Goal: Information Seeking & Learning: Learn about a topic

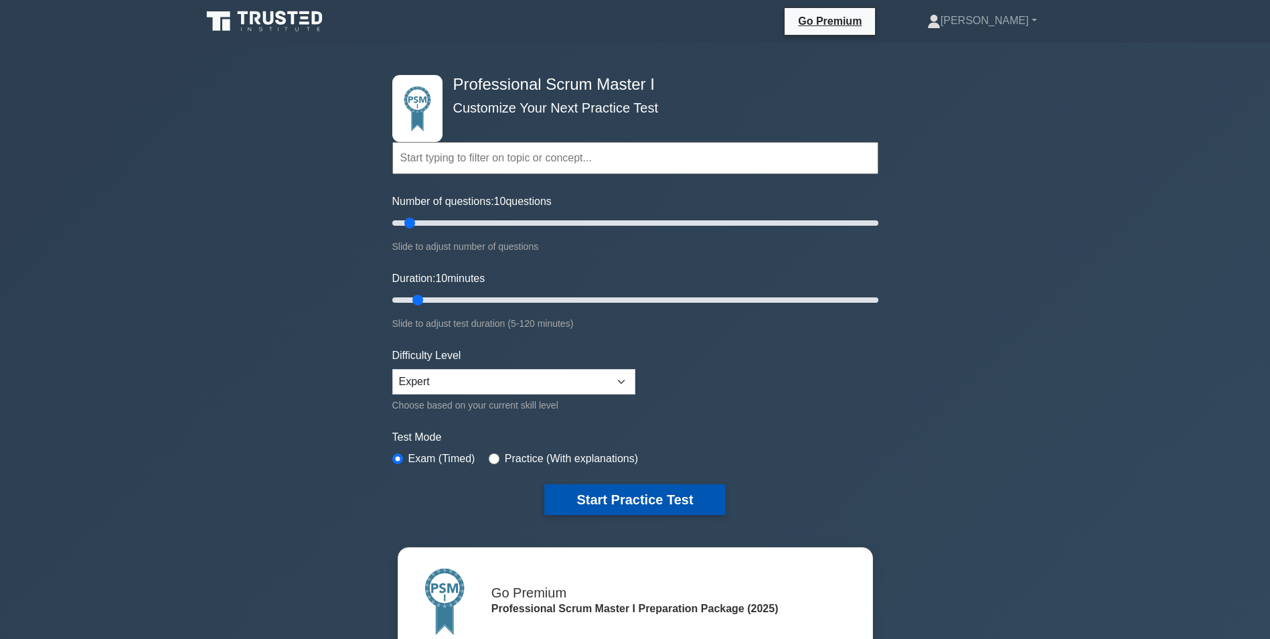
click at [626, 491] on button "Start Practice Test" at bounding box center [634, 499] width 181 height 31
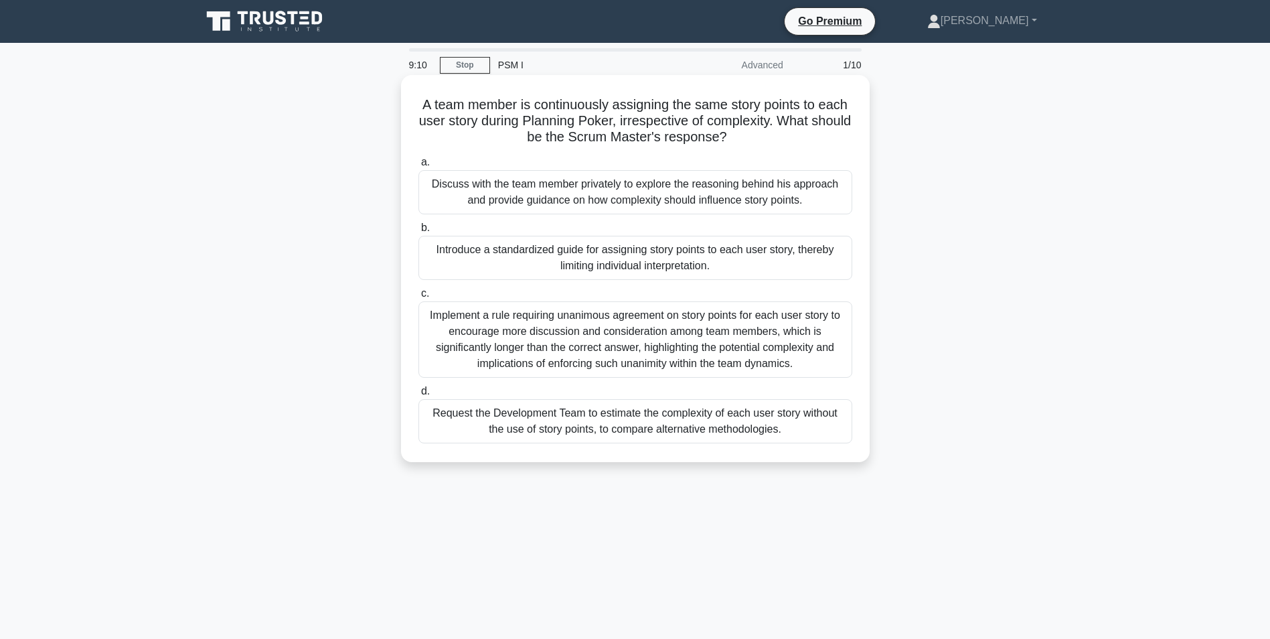
click at [493, 196] on div "Discuss with the team member privately to explore the reasoning behind his appr…" at bounding box center [635, 192] width 434 height 44
click at [418, 167] on input "a. Discuss with the team member privately to explore the reasoning behind his a…" at bounding box center [418, 162] width 0 height 9
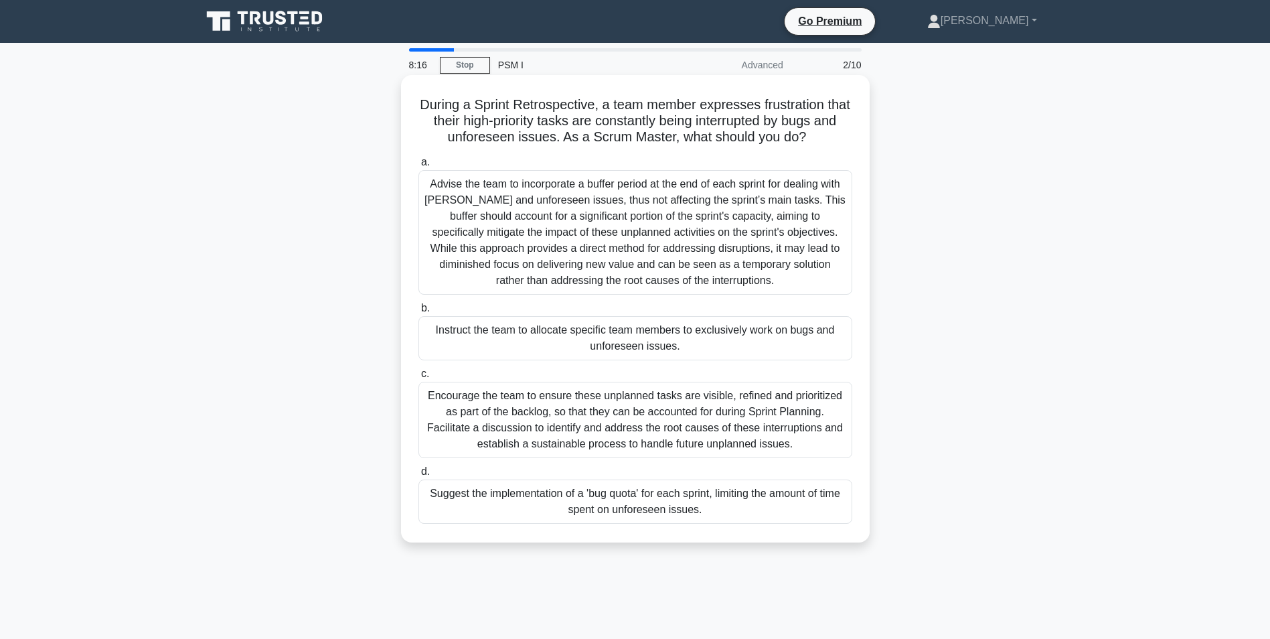
click at [614, 414] on div "Encourage the team to ensure these unplanned tasks are visible, refined and pri…" at bounding box center [635, 420] width 434 height 76
click at [418, 378] on input "c. Encourage the team to ensure these unplanned tasks are visible, refined and …" at bounding box center [418, 373] width 0 height 9
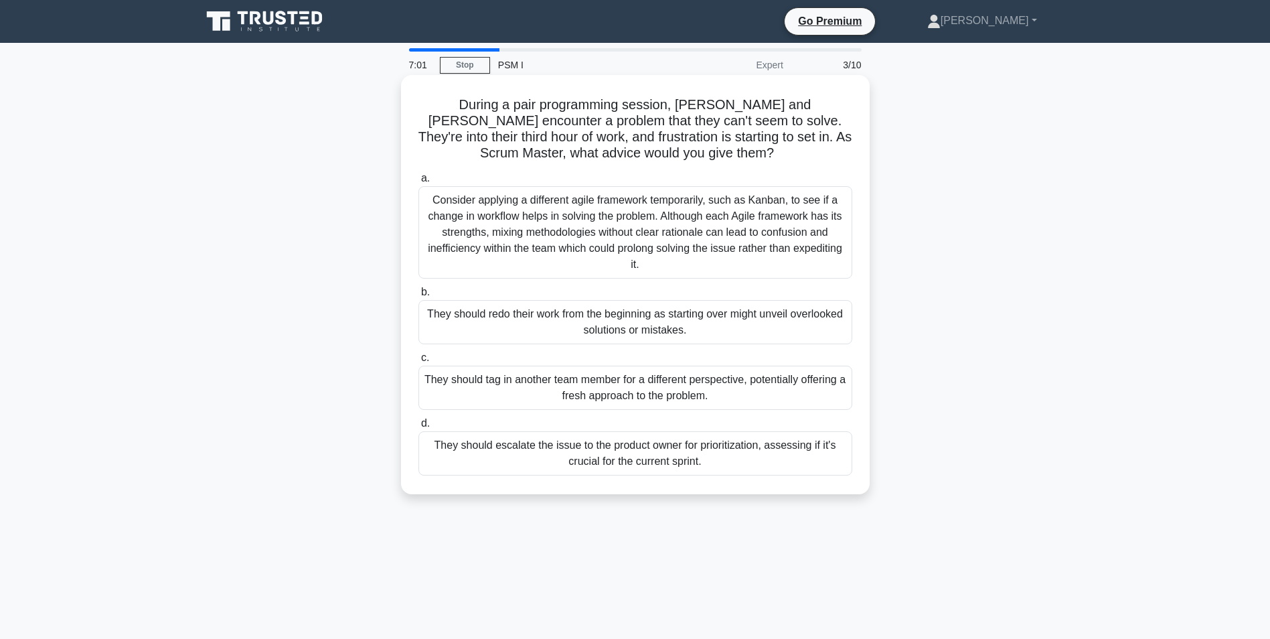
click at [556, 448] on div "They should escalate the issue to the product owner for prioritization, assessi…" at bounding box center [635, 453] width 434 height 44
click at [418, 428] on input "d. They should escalate the issue to the product owner for prioritization, asse…" at bounding box center [418, 423] width 0 height 9
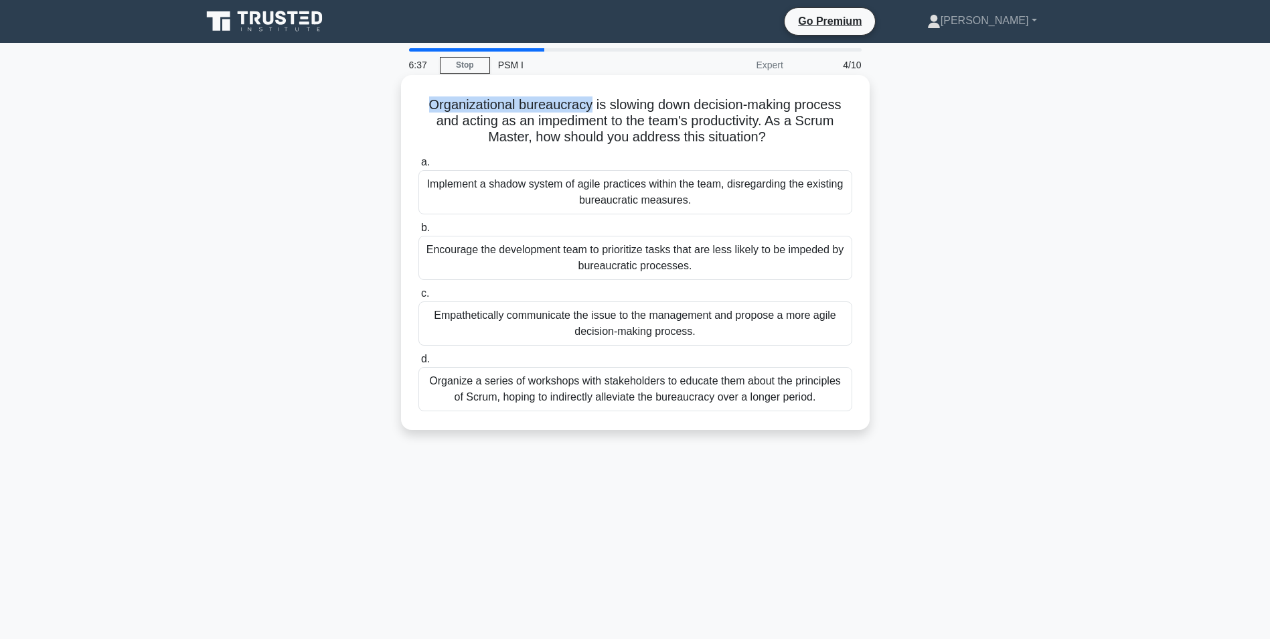
drag, startPoint x: 590, startPoint y: 108, endPoint x: 429, endPoint y: 109, distance: 160.7
click at [429, 109] on h5 "Organizational bureaucracy is slowing down decision-making process and acting a…" at bounding box center [635, 121] width 436 height 50
click at [484, 309] on div "Empathetically communicate the issue to the management and propose a more agile…" at bounding box center [635, 323] width 434 height 44
click at [418, 298] on input "c. Empathetically communicate the issue to the management and propose a more ag…" at bounding box center [418, 293] width 0 height 9
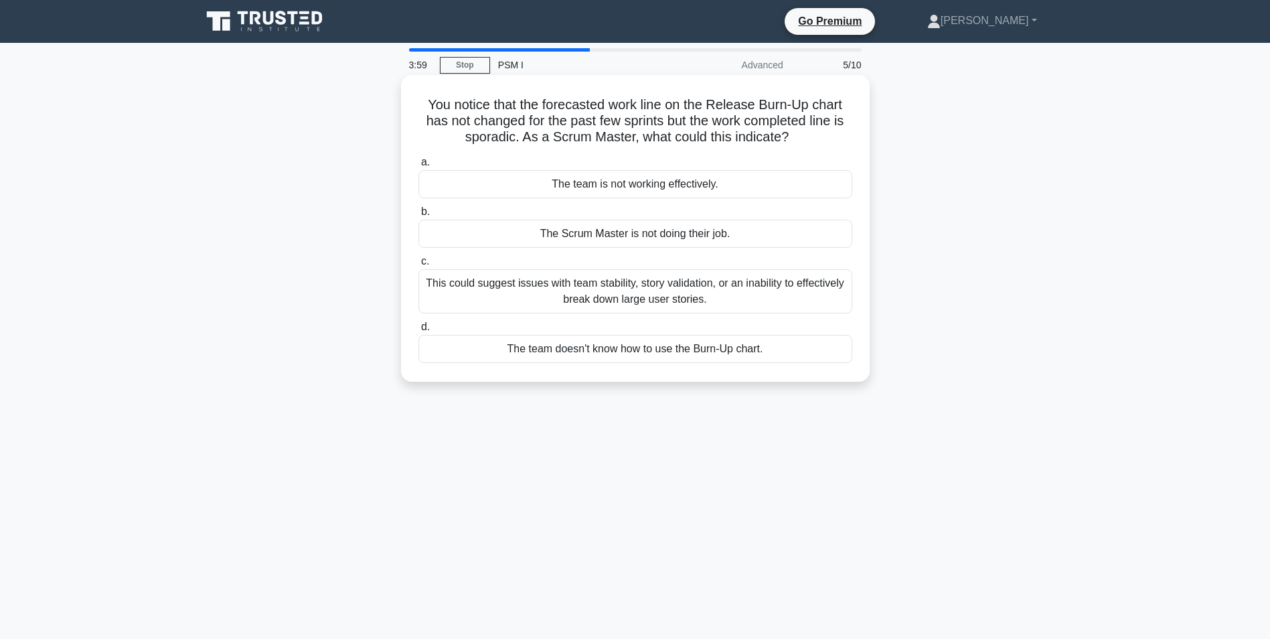
click at [566, 281] on div "This could suggest issues with team stability, story validation, or an inabilit…" at bounding box center [635, 291] width 434 height 44
click at [418, 266] on input "c. This could suggest issues with team stability, story validation, or an inabi…" at bounding box center [418, 261] width 0 height 9
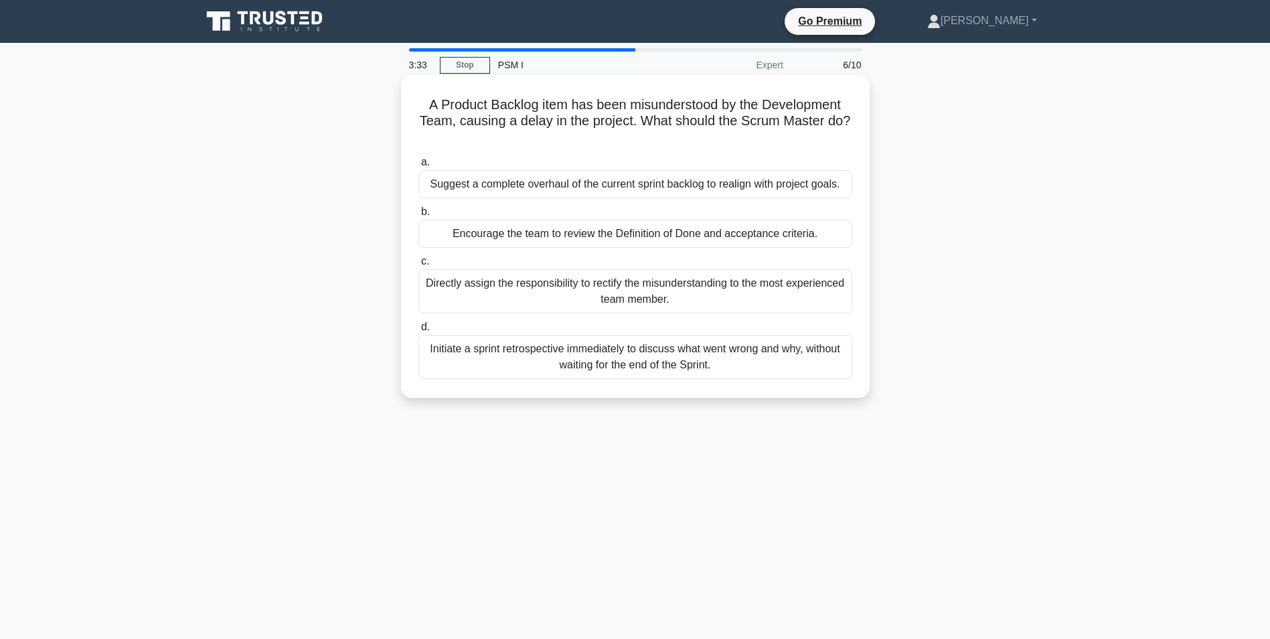
click at [475, 236] on div "Encourage the team to review the Definition of Done and acceptance criteria." at bounding box center [635, 234] width 434 height 28
click at [418, 216] on input "b. Encourage the team to review the Definition of Done and acceptance criteria." at bounding box center [418, 212] width 0 height 9
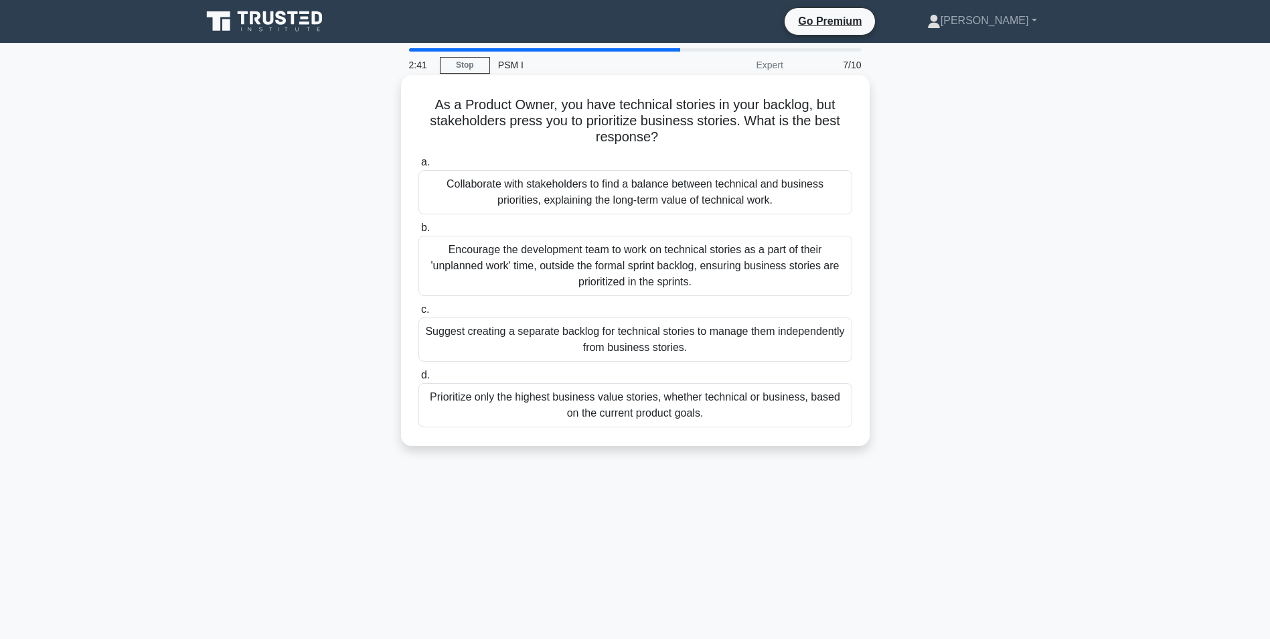
click at [651, 406] on div "Prioritize only the highest business value stories, whether technical or busine…" at bounding box center [635, 405] width 434 height 44
click at [418, 380] on input "d. Prioritize only the highest business value stories, whether technical or bus…" at bounding box center [418, 375] width 0 height 9
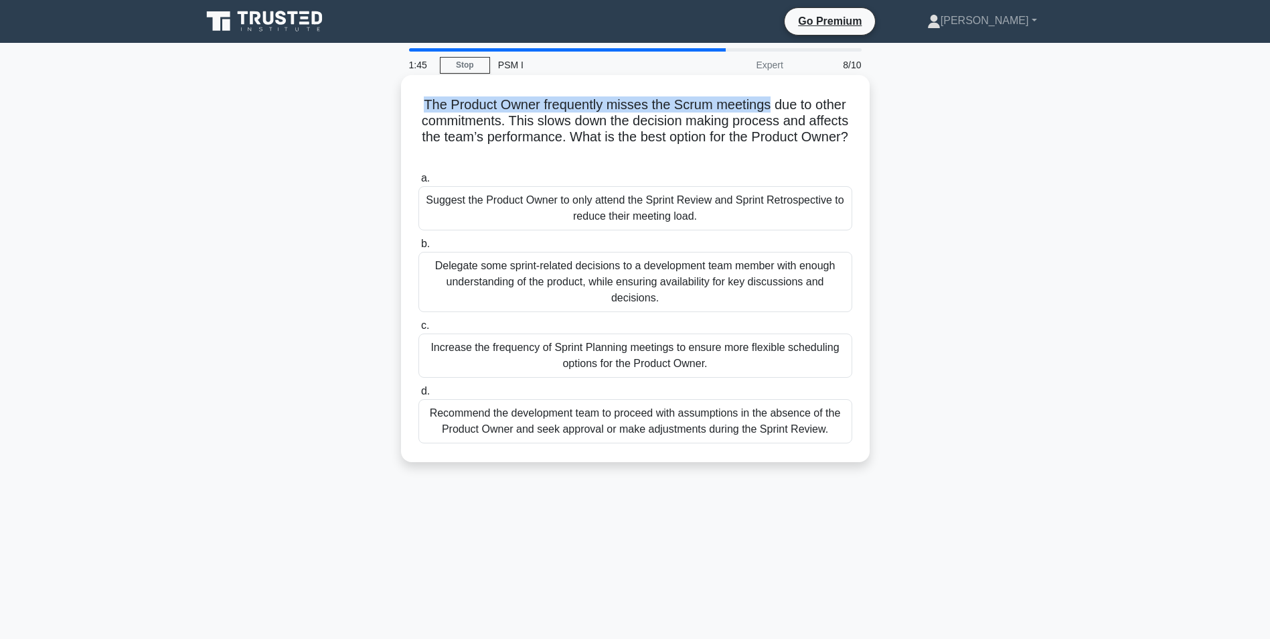
drag, startPoint x: 420, startPoint y: 106, endPoint x: 772, endPoint y: 108, distance: 351.4
click at [772, 108] on h5 "The Product Owner frequently misses the Scrum meetings due to other commitments…" at bounding box center [635, 129] width 436 height 66
click at [487, 272] on div "Delegate some sprint-related decisions to a development team member with enough…" at bounding box center [635, 282] width 434 height 60
click at [418, 248] on input "b. Delegate some sprint-related decisions to a development team member with eno…" at bounding box center [418, 244] width 0 height 9
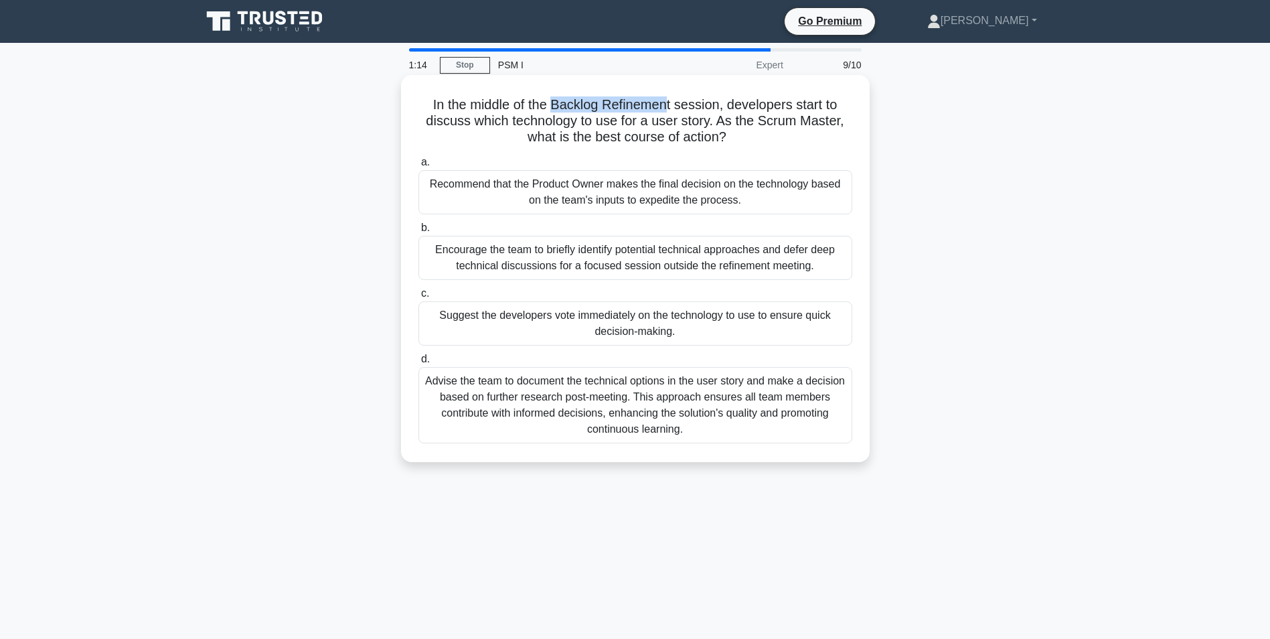
drag, startPoint x: 554, startPoint y: 103, endPoint x: 667, endPoint y: 99, distance: 113.2
click at [667, 99] on h5 "In the middle of the Backlog Refinement session, developers start to discuss wh…" at bounding box center [635, 121] width 436 height 50
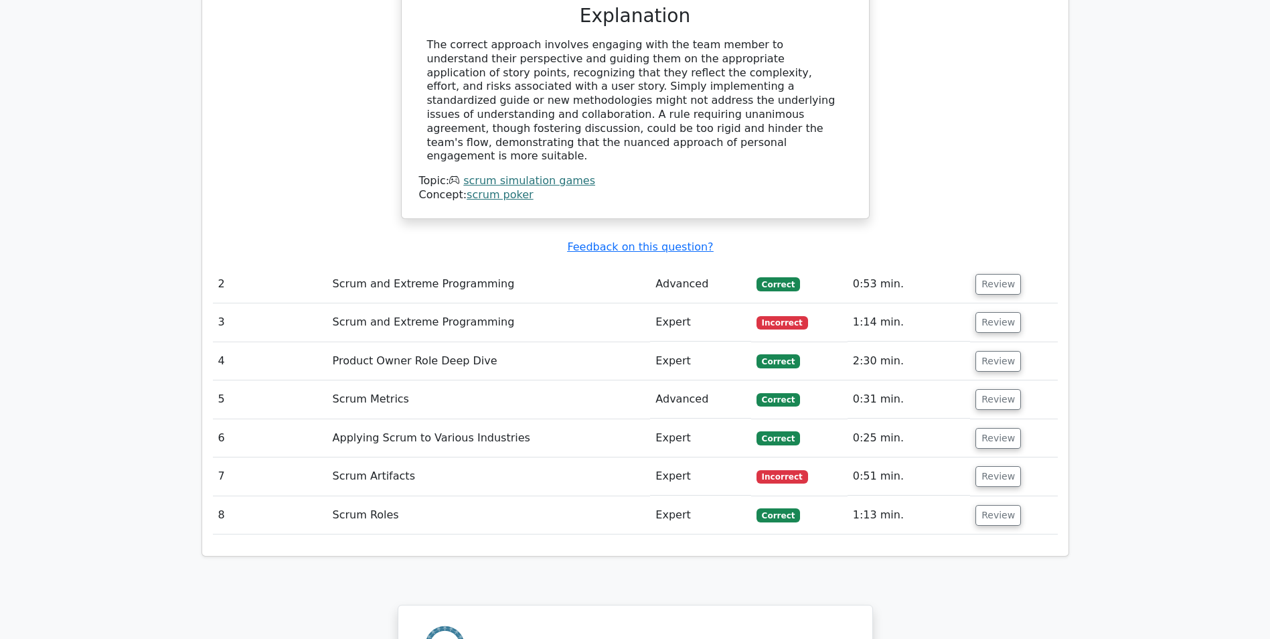
scroll to position [1606, 0]
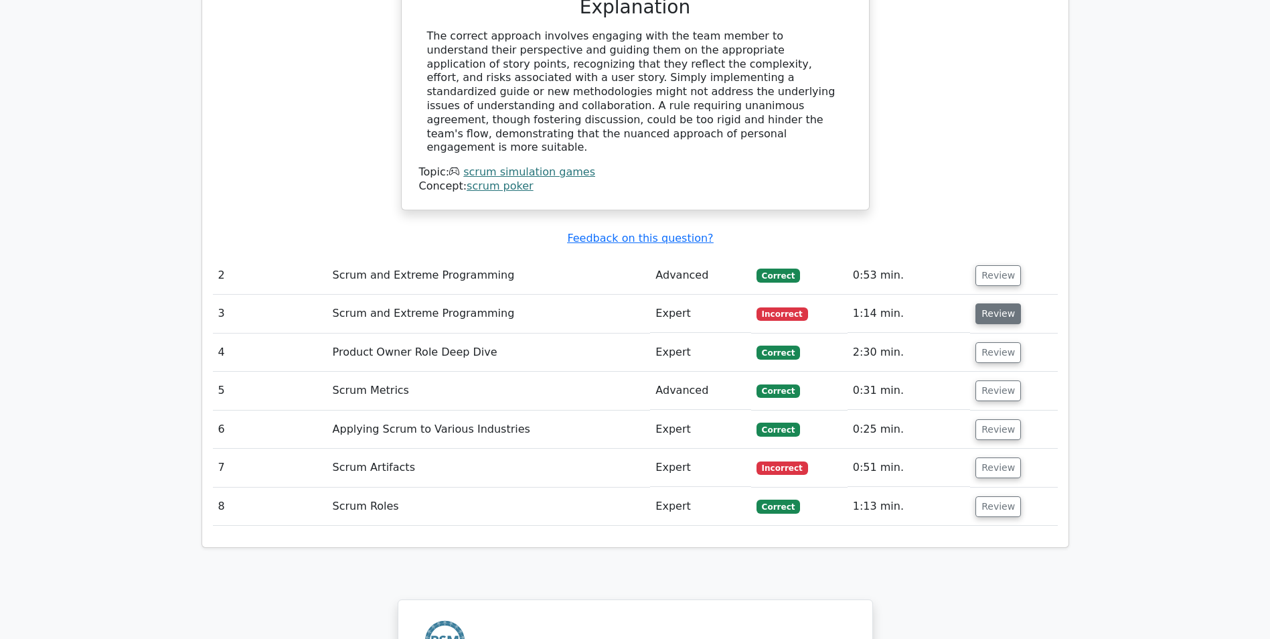
click at [1004, 303] on button "Review" at bounding box center [998, 313] width 46 height 21
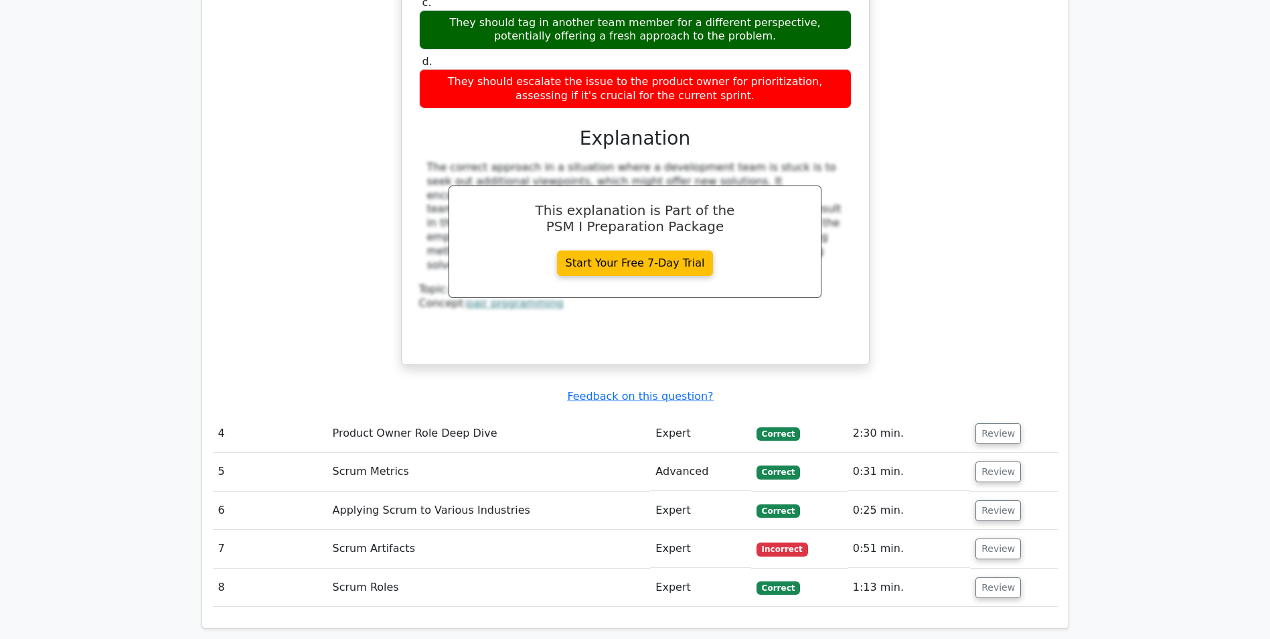
scroll to position [2276, 0]
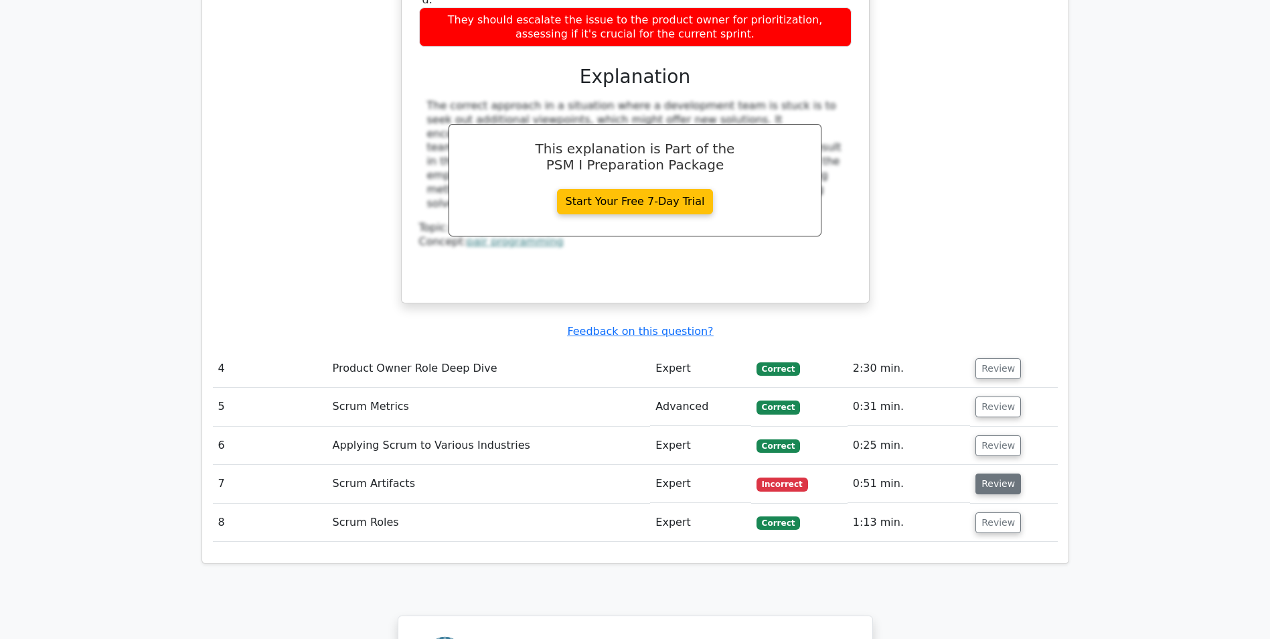
click at [996, 473] on button "Review" at bounding box center [998, 483] width 46 height 21
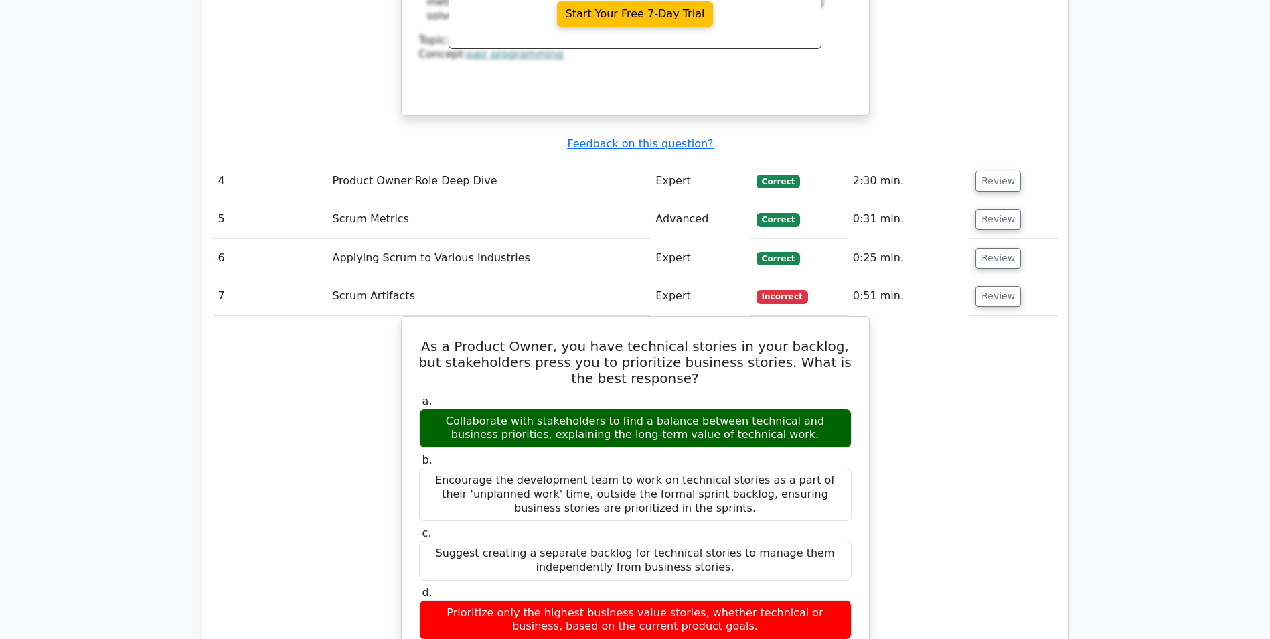
scroll to position [2544, 0]
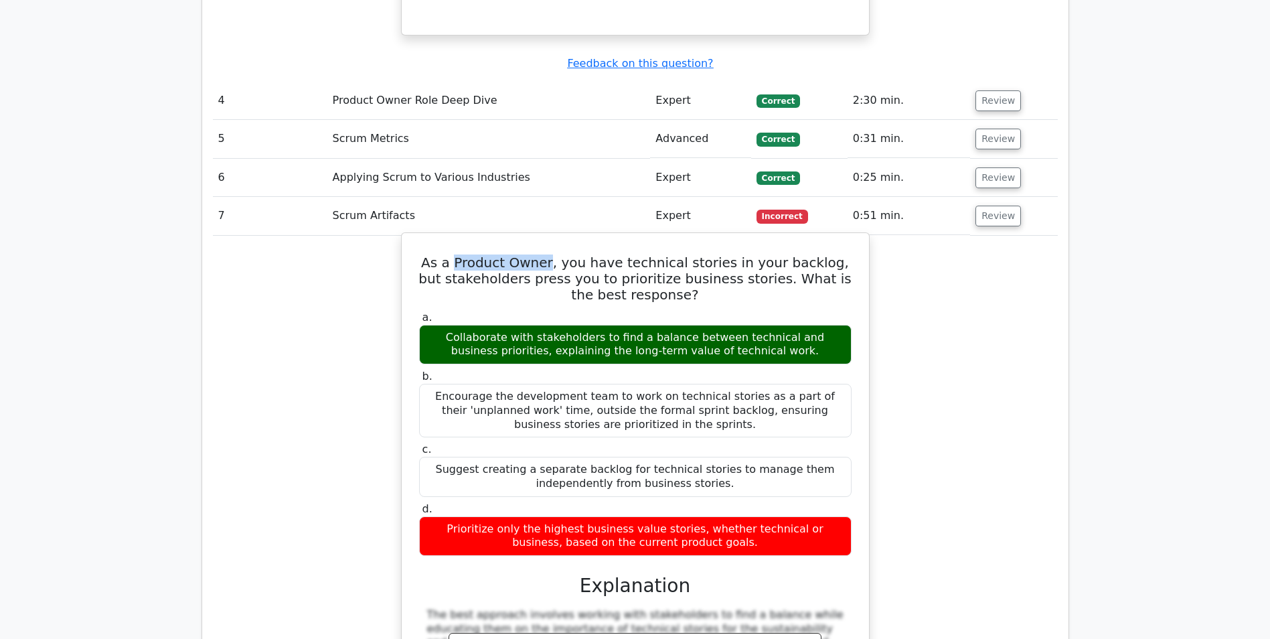
drag, startPoint x: 462, startPoint y: 157, endPoint x: 551, endPoint y: 159, distance: 89.0
click at [551, 254] on h5 "As a Product Owner, you have technical stories in your backlog, but stakeholder…" at bounding box center [635, 278] width 435 height 48
drag, startPoint x: 551, startPoint y: 159, endPoint x: 475, endPoint y: 167, distance: 76.0
click at [475, 254] on h5 "As a Product Owner, you have technical stories in your backlog, but stakeholder…" at bounding box center [635, 278] width 435 height 48
drag, startPoint x: 464, startPoint y: 161, endPoint x: 559, endPoint y: 163, distance: 95.1
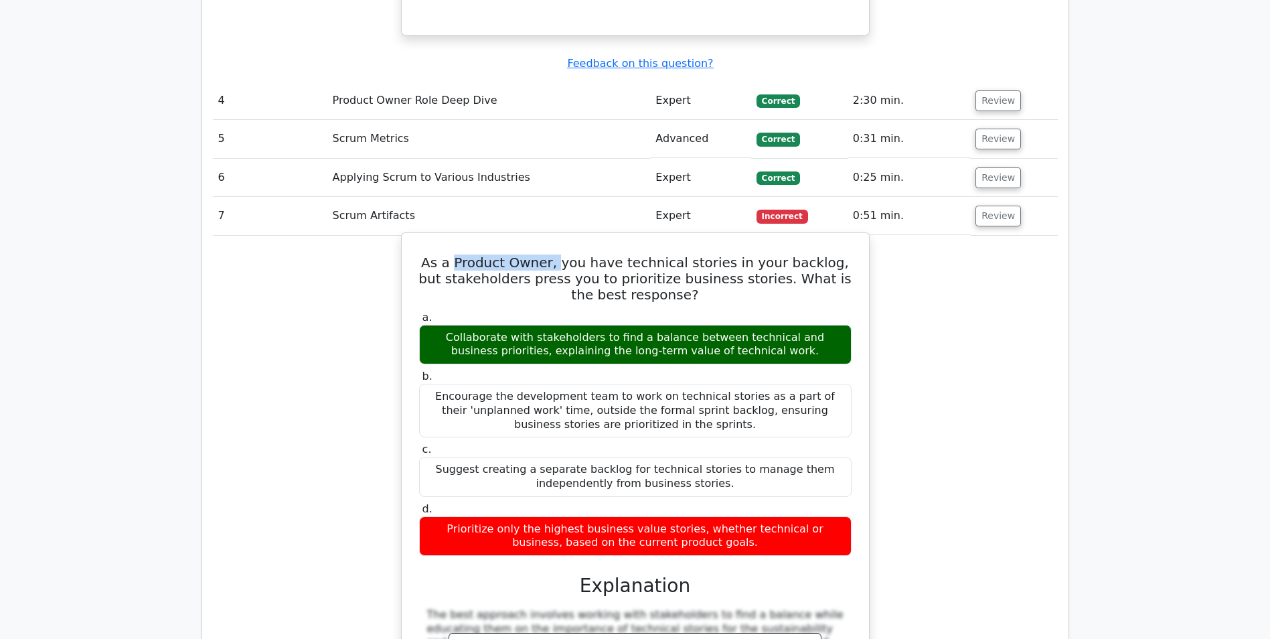
click at [559, 254] on h5 "As a Product Owner, you have technical stories in your backlog, but stakeholder…" at bounding box center [635, 278] width 435 height 48
drag, startPoint x: 589, startPoint y: 175, endPoint x: 637, endPoint y: 169, distance: 48.7
click at [637, 254] on h5 "As a Product Owner, you have technical stories in your backlog, but stakeholder…" at bounding box center [635, 278] width 435 height 48
drag, startPoint x: 498, startPoint y: 248, endPoint x: 539, endPoint y: 243, distance: 41.1
click at [539, 325] on div "Collaborate with stakeholders to find a balance between technical and business …" at bounding box center [635, 345] width 432 height 40
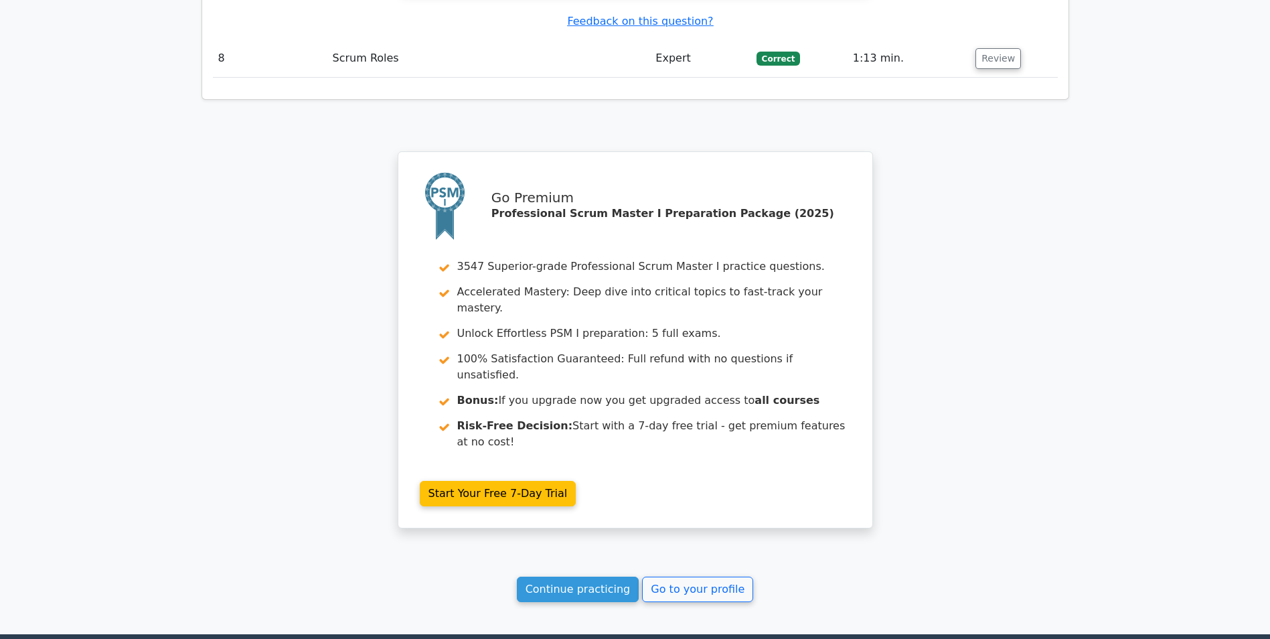
scroll to position [3375, 0]
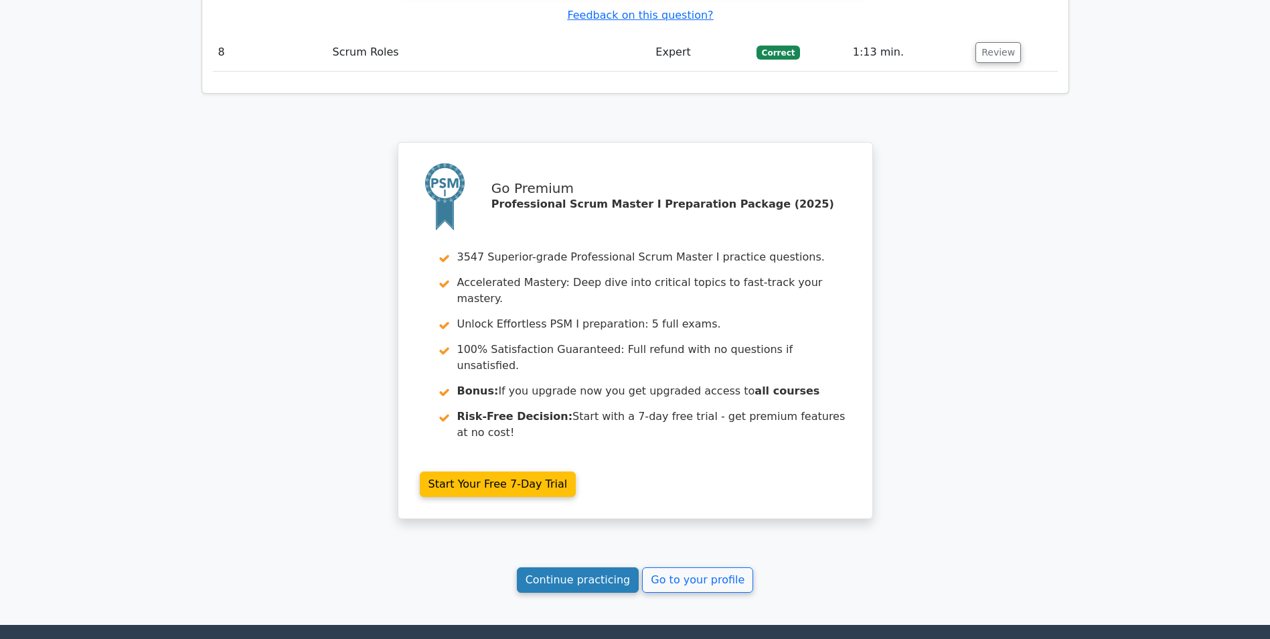
click at [558, 567] on link "Continue practicing" at bounding box center [578, 579] width 122 height 25
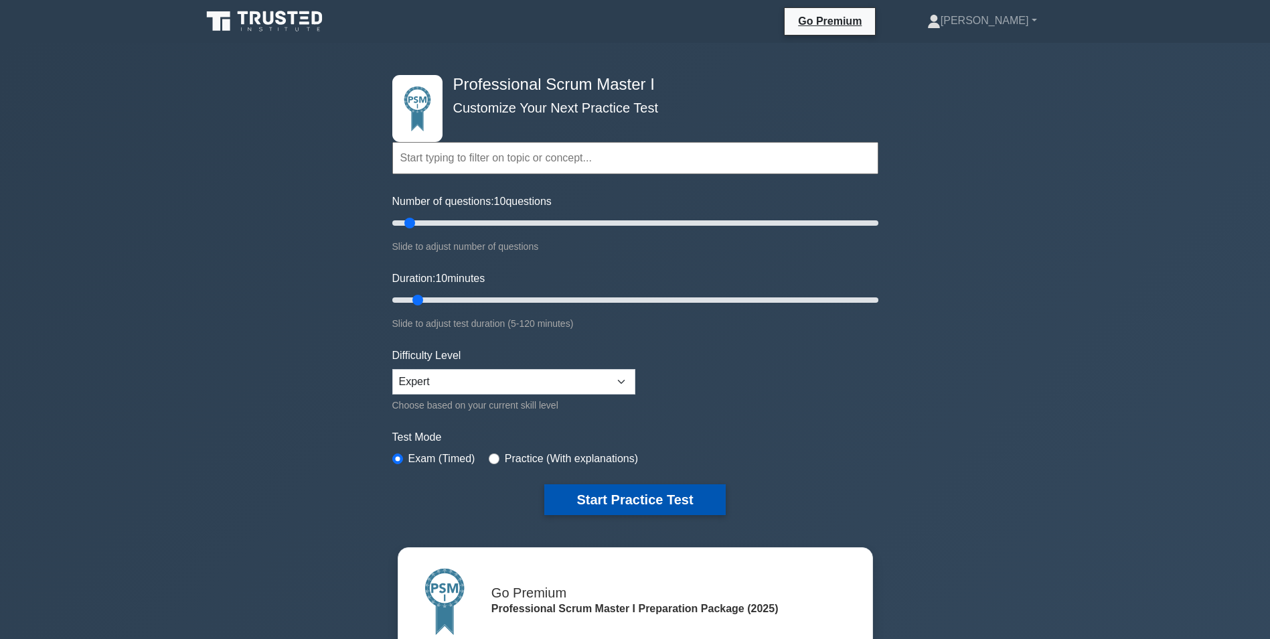
click at [614, 493] on button "Start Practice Test" at bounding box center [634, 499] width 181 height 31
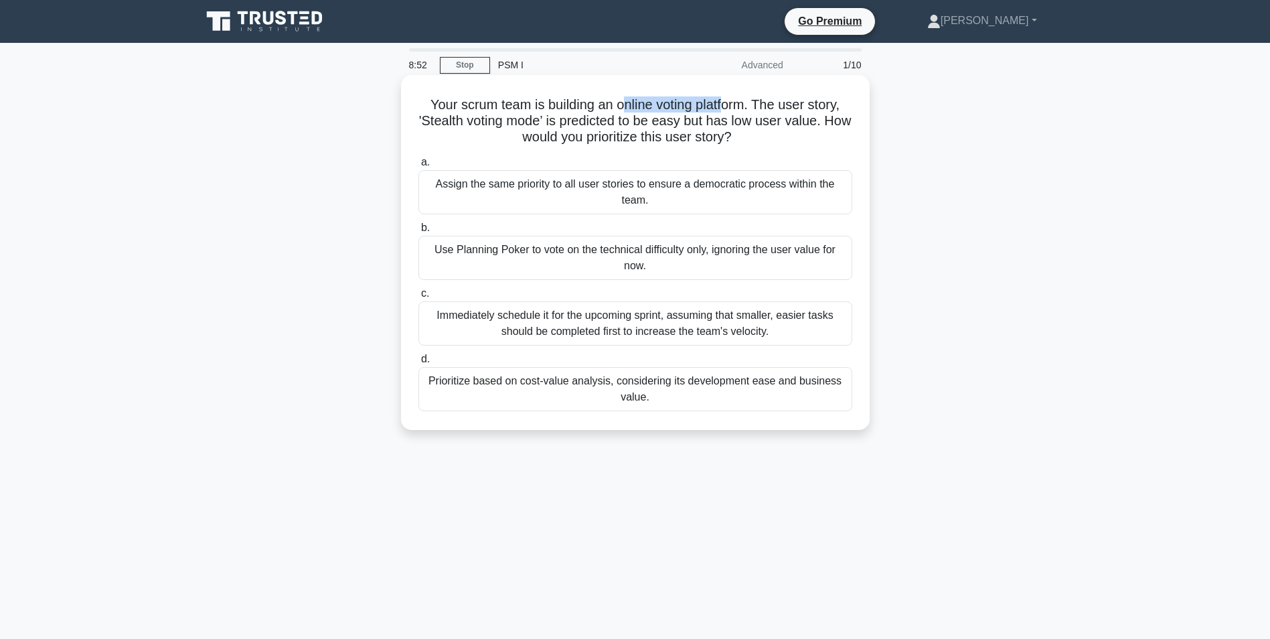
drag, startPoint x: 618, startPoint y: 98, endPoint x: 728, endPoint y: 100, distance: 109.8
click at [728, 100] on h5 "Your scrum team is building an online voting platform. The user story, 'Stealth…" at bounding box center [635, 121] width 436 height 50
drag, startPoint x: 837, startPoint y: 124, endPoint x: 701, endPoint y: 126, distance: 136.6
click at [701, 126] on h5 "Your scrum team is building an online voting platform. The user story, 'Stealth…" at bounding box center [635, 121] width 436 height 50
click at [590, 249] on div "Use Planning Poker to vote on the technical difficulty only, ignoring the user …" at bounding box center [635, 258] width 434 height 44
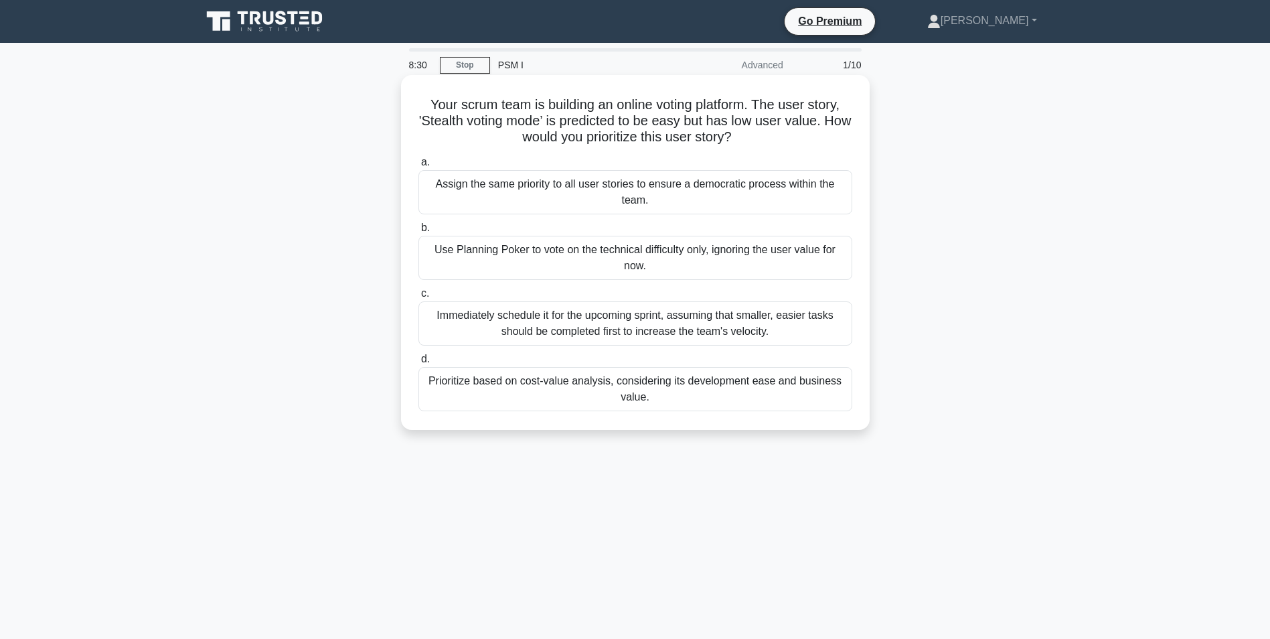
click at [418, 232] on input "b. Use Planning Poker to vote on the technical difficulty only, ignoring the us…" at bounding box center [418, 228] width 0 height 9
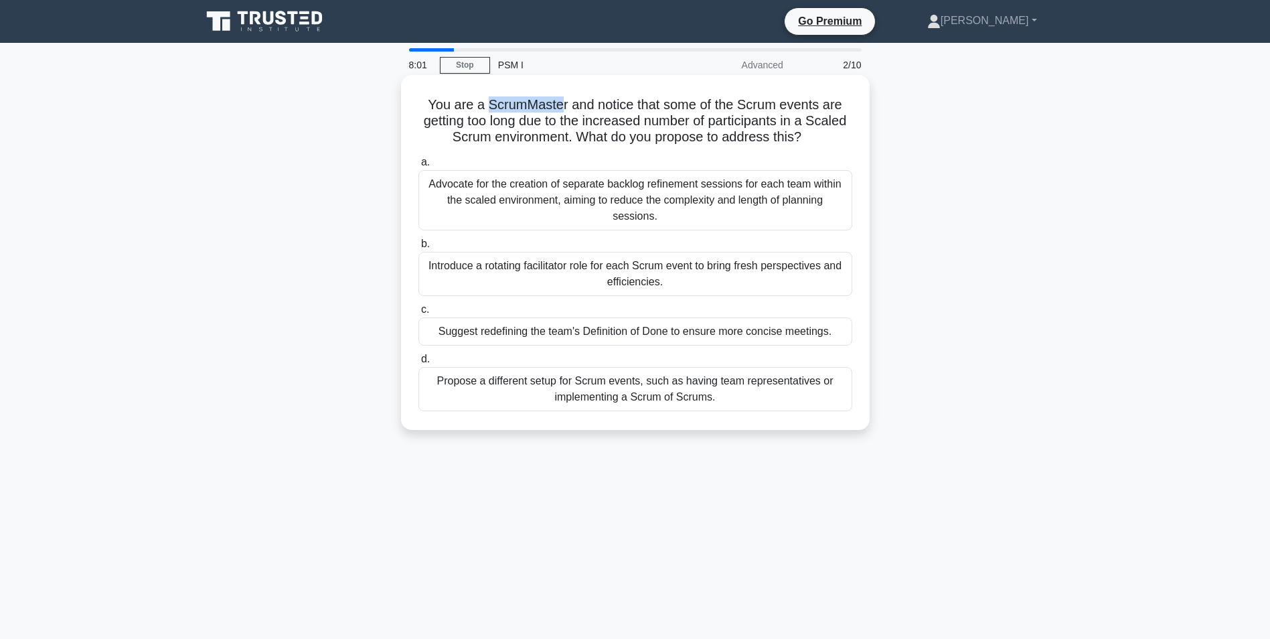
drag, startPoint x: 485, startPoint y: 104, endPoint x: 562, endPoint y: 108, distance: 77.0
click at [562, 108] on h5 "You are a ScrumMaster and notice that some of the Scrum events are getting too …" at bounding box center [635, 121] width 436 height 50
drag, startPoint x: 741, startPoint y: 104, endPoint x: 825, endPoint y: 107, distance: 83.7
click at [825, 107] on h5 "You are a ScrumMaster and notice that some of the Scrum events are getting too …" at bounding box center [635, 121] width 436 height 50
click at [448, 190] on div "Advocate for the creation of separate backlog refinement sessions for each team…" at bounding box center [635, 200] width 434 height 60
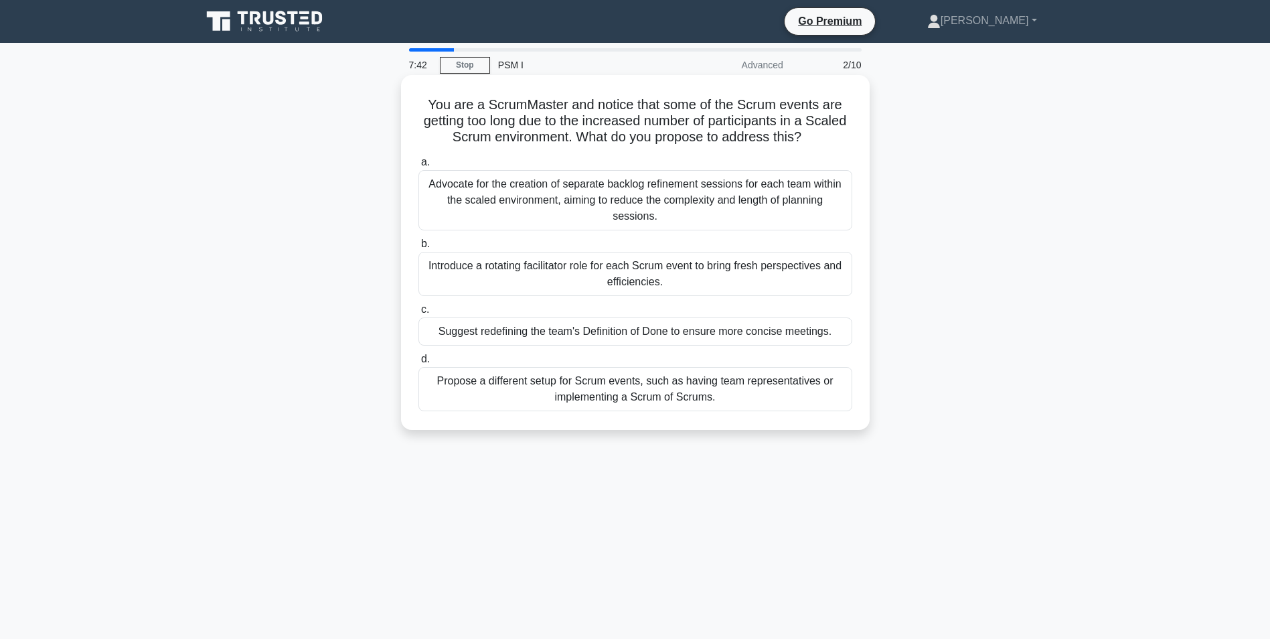
click at [418, 167] on input "a. Advocate for the creation of separate backlog refinement sessions for each t…" at bounding box center [418, 162] width 0 height 9
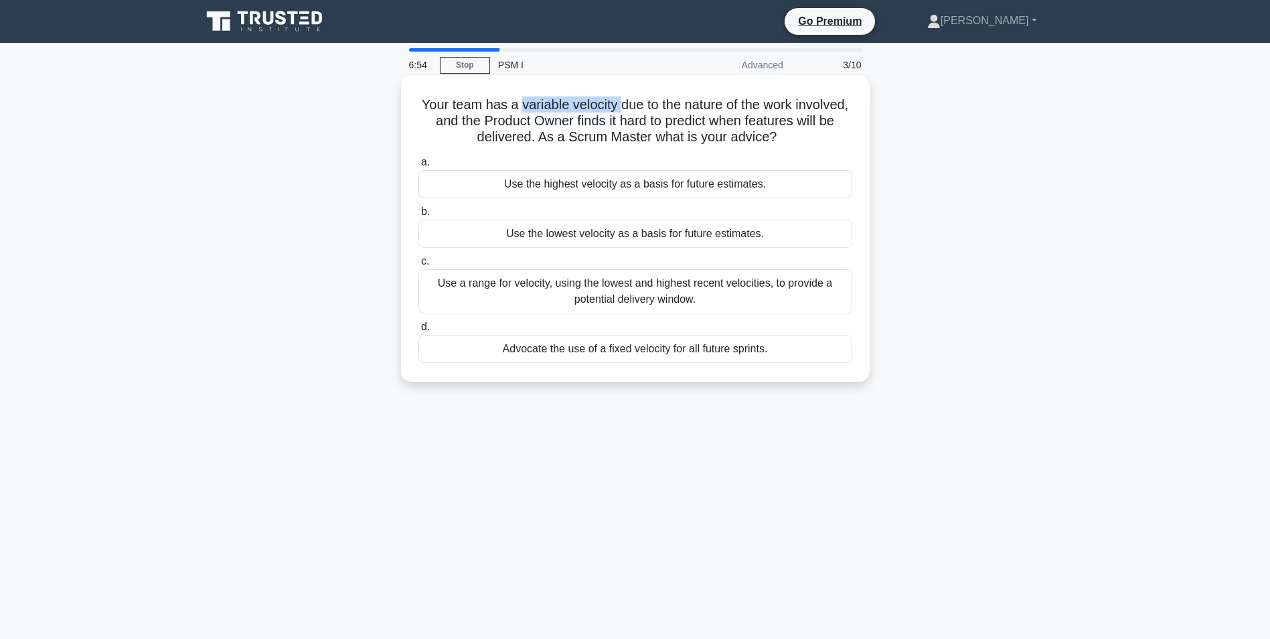
drag, startPoint x: 543, startPoint y: 106, endPoint x: 650, endPoint y: 106, distance: 107.1
click at [650, 106] on h5 "Your team has a variable velocity due to the nature of the work involved, and t…" at bounding box center [635, 121] width 436 height 50
click at [612, 294] on div "Use a range for velocity, using the lowest and highest recent velocities, to pr…" at bounding box center [635, 291] width 434 height 44
click at [418, 266] on input "c. Use a range for velocity, using the lowest and highest recent velocities, to…" at bounding box center [418, 261] width 0 height 9
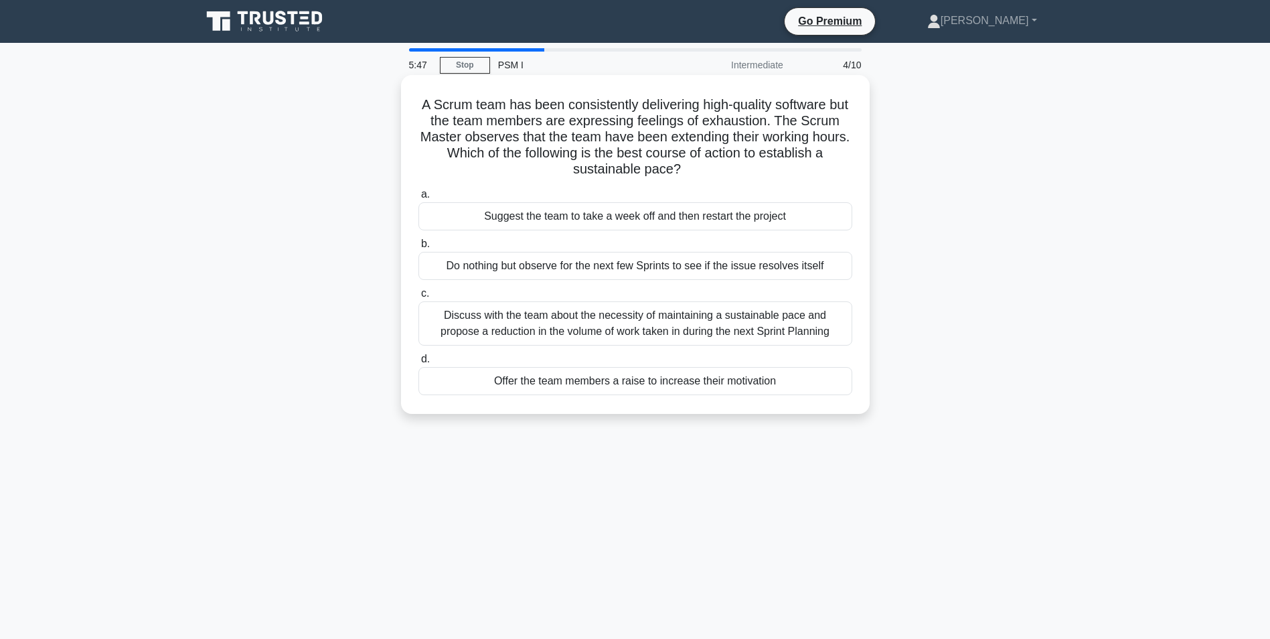
click at [747, 316] on div "Discuss with the team about the necessity of maintaining a sustainable pace and…" at bounding box center [635, 323] width 434 height 44
click at [418, 298] on input "c. Discuss with the team about the necessity of maintaining a sustainable pace …" at bounding box center [418, 293] width 0 height 9
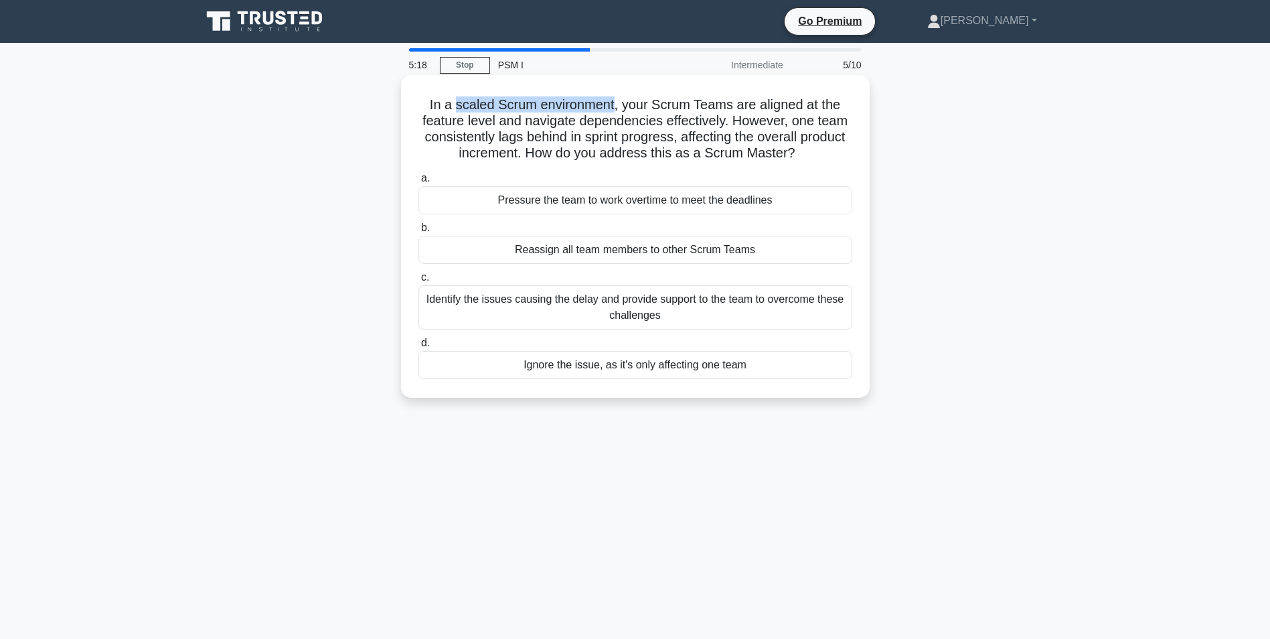
drag, startPoint x: 452, startPoint y: 107, endPoint x: 614, endPoint y: 99, distance: 161.5
click at [614, 99] on h5 "In a scaled Scrum environment, your Scrum Teams are aligned at the feature leve…" at bounding box center [635, 129] width 436 height 66
click at [502, 309] on div "Identify the issues causing the delay and provide support to the team to overco…" at bounding box center [635, 307] width 434 height 44
click at [418, 282] on input "c. Identify the issues causing the delay and provide support to the team to ove…" at bounding box center [418, 277] width 0 height 9
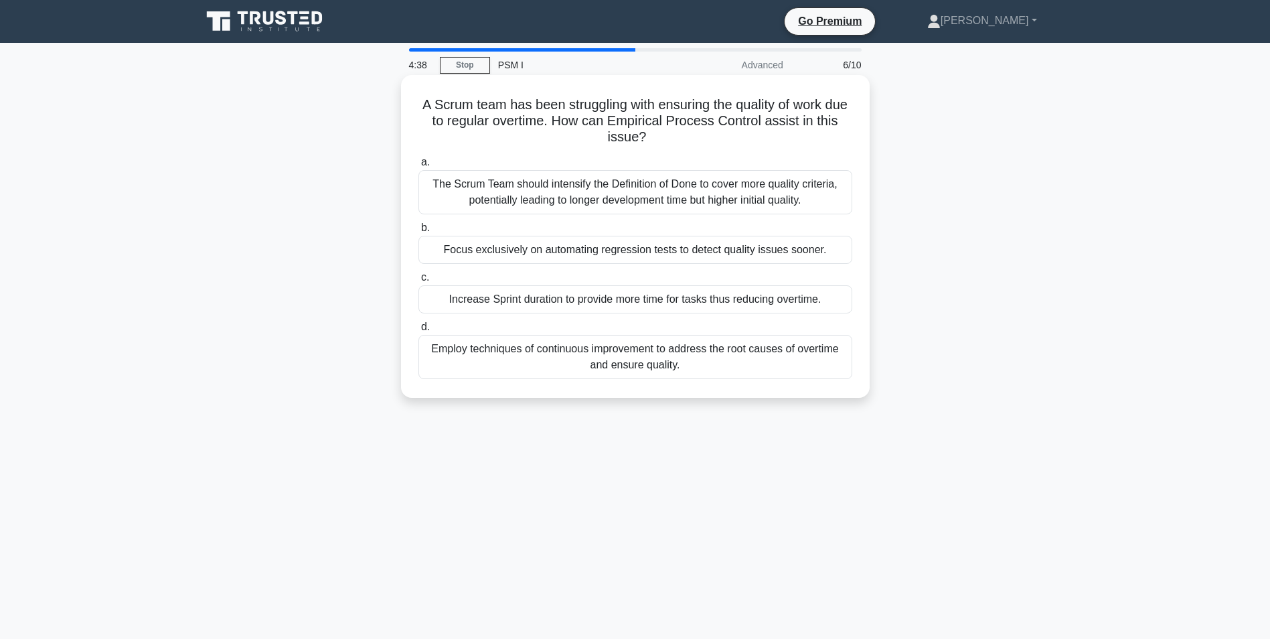
click at [507, 352] on div "Employ techniques of continuous improvement to address the root causes of overt…" at bounding box center [635, 357] width 434 height 44
click at [418, 331] on input "d. Employ techniques of continuous improvement to address the root causes of ov…" at bounding box center [418, 327] width 0 height 9
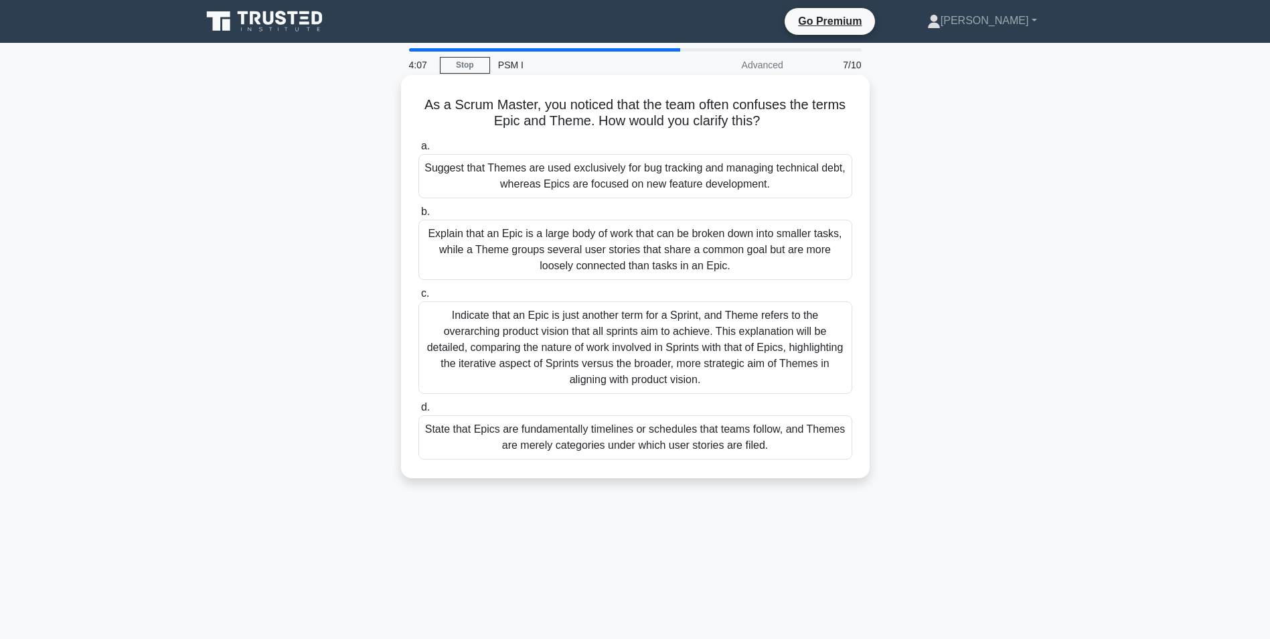
click at [492, 238] on div "Explain that an Epic is a large body of work that can be broken down into small…" at bounding box center [635, 250] width 434 height 60
click at [418, 216] on input "b. Explain that an Epic is a large body of work that can be broken down into sm…" at bounding box center [418, 212] width 0 height 9
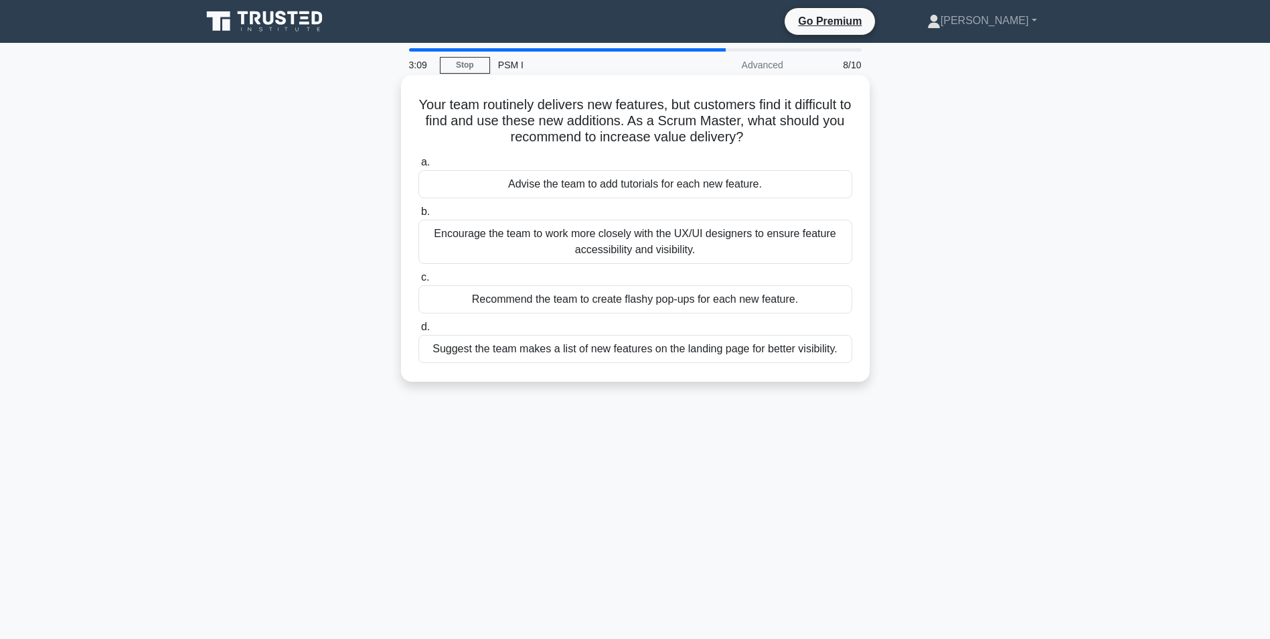
click at [547, 355] on div "Suggest the team makes a list of new features on the landing page for better vi…" at bounding box center [635, 349] width 434 height 28
click at [418, 331] on input "d. Suggest the team makes a list of new features on the landing page for better…" at bounding box center [418, 327] width 0 height 9
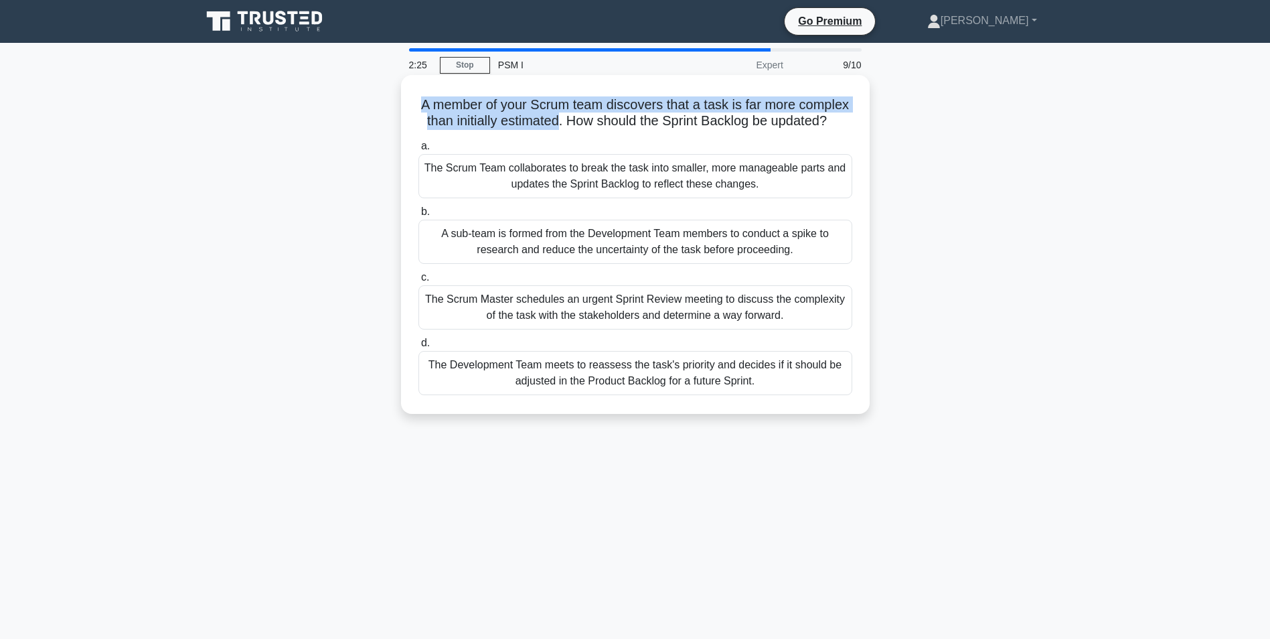
drag, startPoint x: 625, startPoint y: 118, endPoint x: 444, endPoint y: 102, distance: 181.4
click at [444, 102] on h5 "A member of your Scrum team discovers that a task is far more complex than init…" at bounding box center [635, 112] width 436 height 33
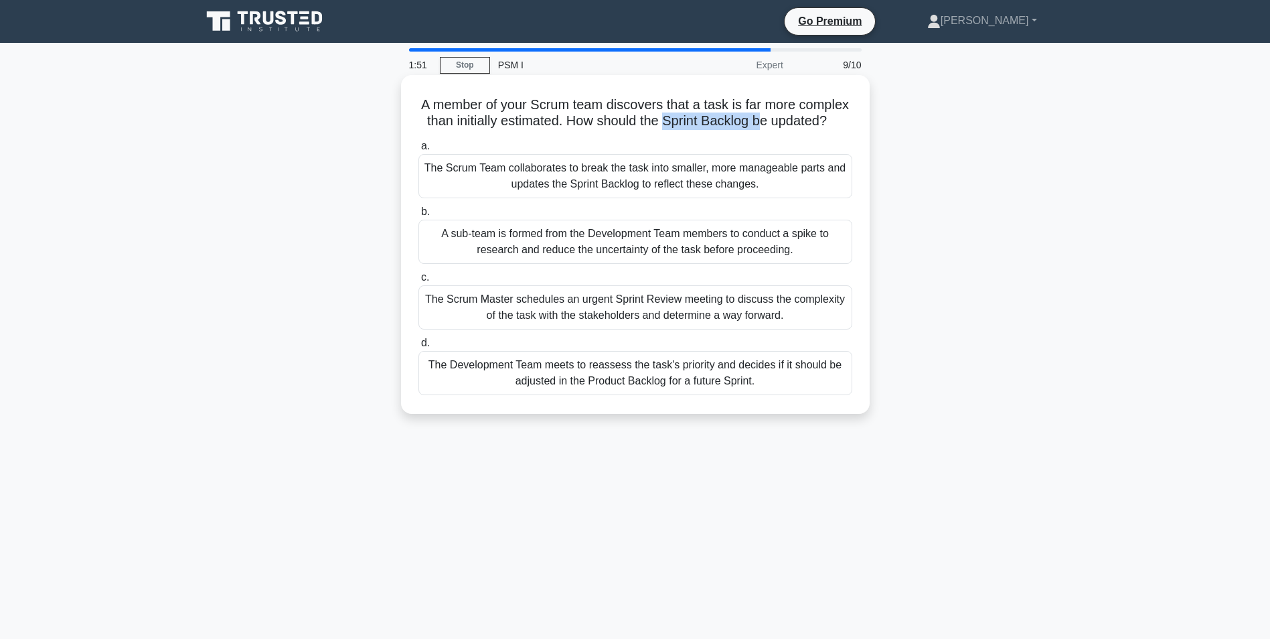
drag, startPoint x: 734, startPoint y: 120, endPoint x: 835, endPoint y: 123, distance: 101.1
click at [835, 123] on h5 "A member of your Scrum team discovers that a task is far more complex than init…" at bounding box center [635, 112] width 436 height 33
click at [594, 193] on div "The Scrum Team collaborates to break the task into smaller, more manageable par…" at bounding box center [635, 176] width 434 height 44
click at [418, 151] on input "a. The Scrum Team collaborates to break the task into smaller, more manageable …" at bounding box center [418, 146] width 0 height 9
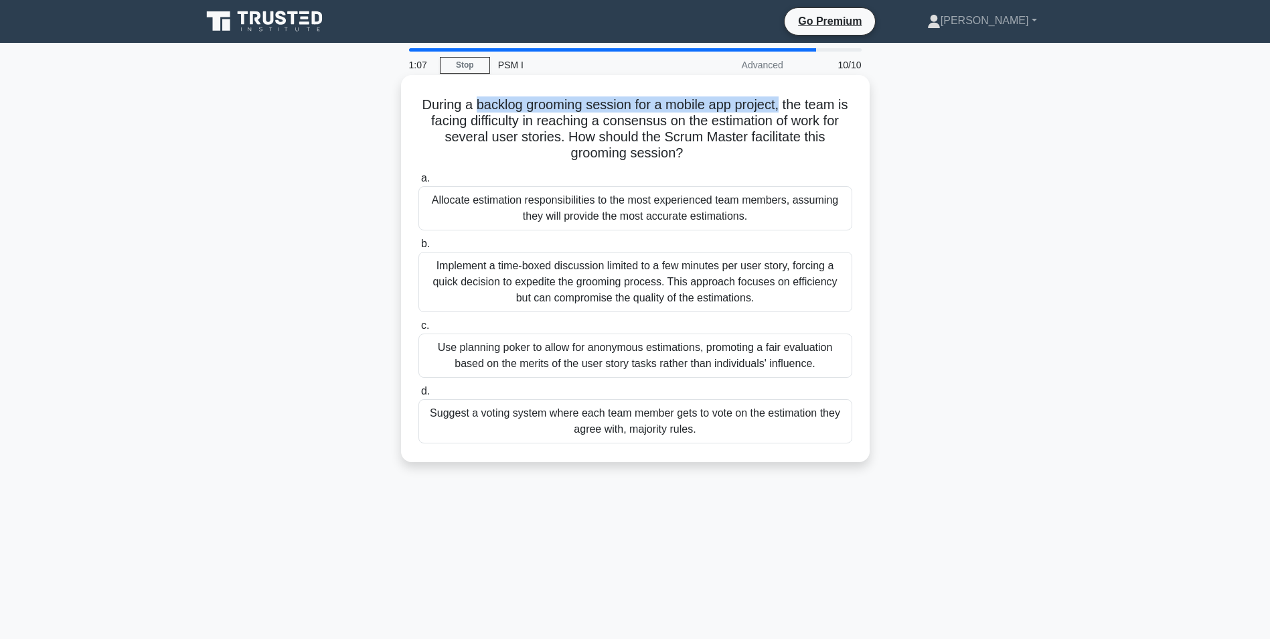
drag, startPoint x: 477, startPoint y: 100, endPoint x: 789, endPoint y: 92, distance: 312.7
click at [789, 92] on div "During a backlog grooming session for a mobile app project, the team is facing …" at bounding box center [635, 268] width 458 height 376
click at [734, 355] on div "Use planning poker to allow for anonymous estimations, promoting a fair evaluat…" at bounding box center [635, 355] width 434 height 44
click at [418, 330] on input "c. Use planning poker to allow for anonymous estimations, promoting a fair eval…" at bounding box center [418, 325] width 0 height 9
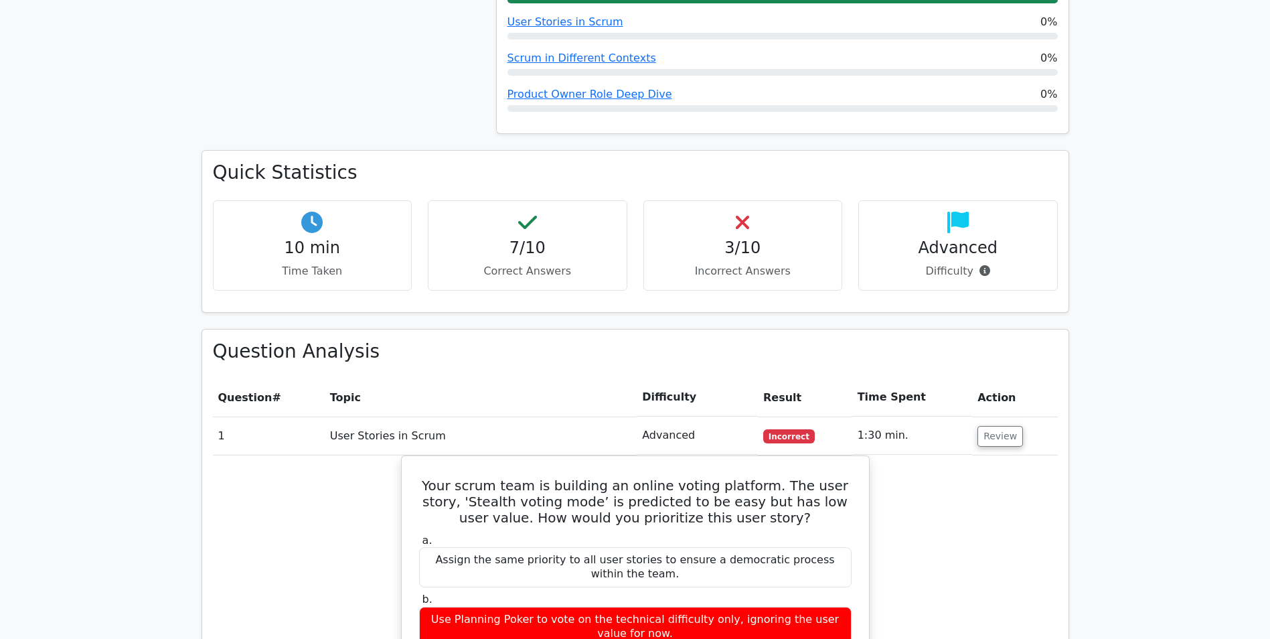
scroll to position [937, 0]
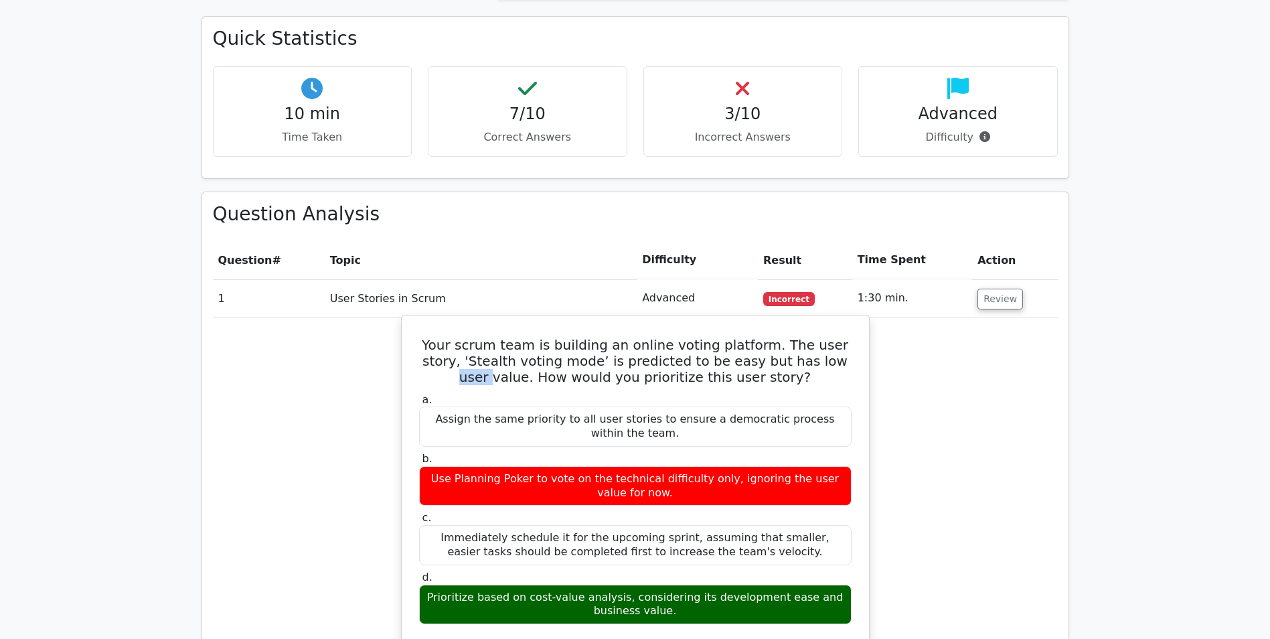
drag, startPoint x: 777, startPoint y: 311, endPoint x: 805, endPoint y: 316, distance: 28.5
click at [805, 337] on h5 "Your scrum team is building an online voting platform. The user story, 'Stealth…" at bounding box center [635, 361] width 435 height 48
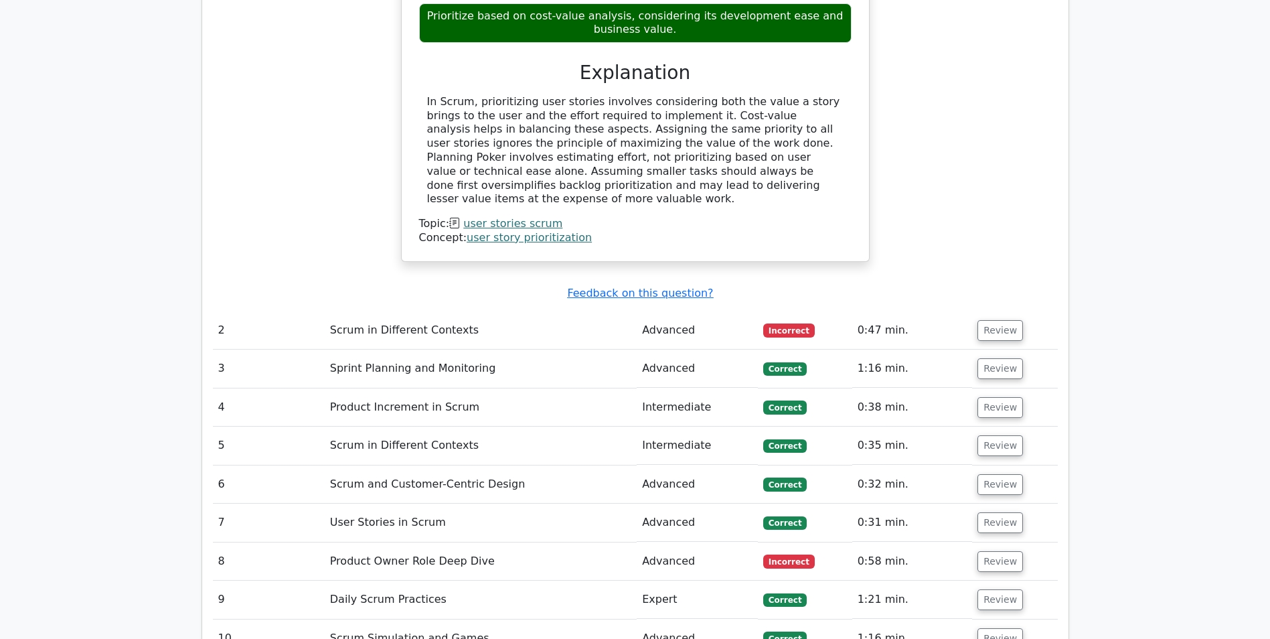
scroll to position [1540, 0]
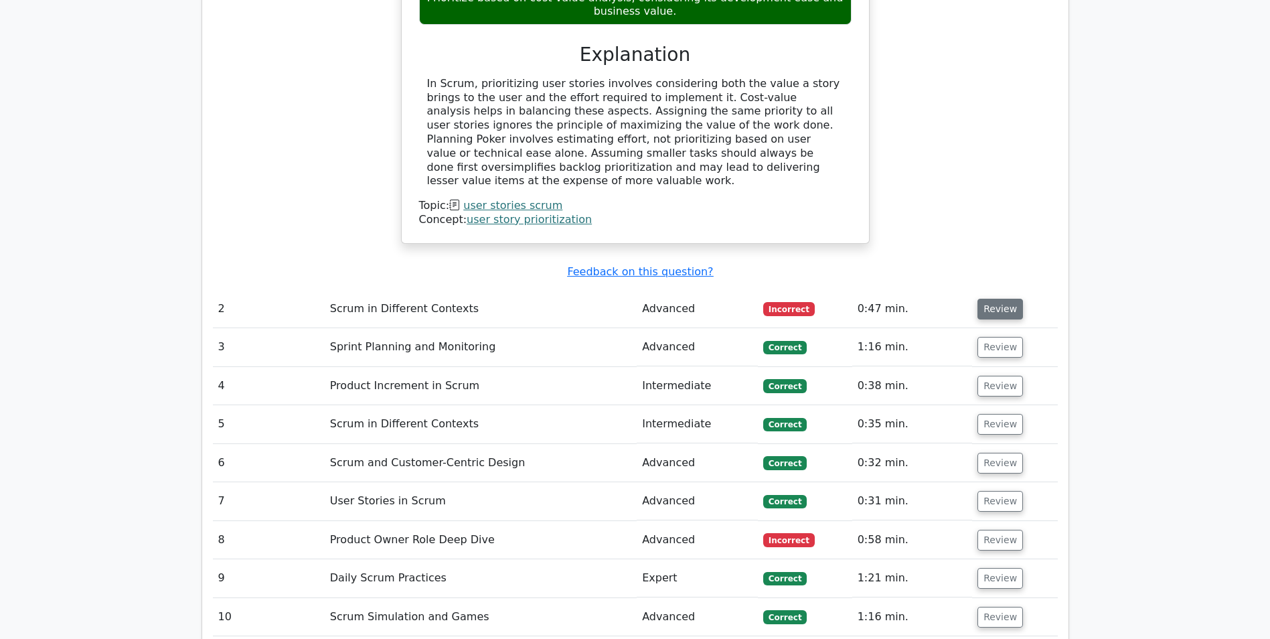
click at [1001, 299] on button "Review" at bounding box center [1000, 309] width 46 height 21
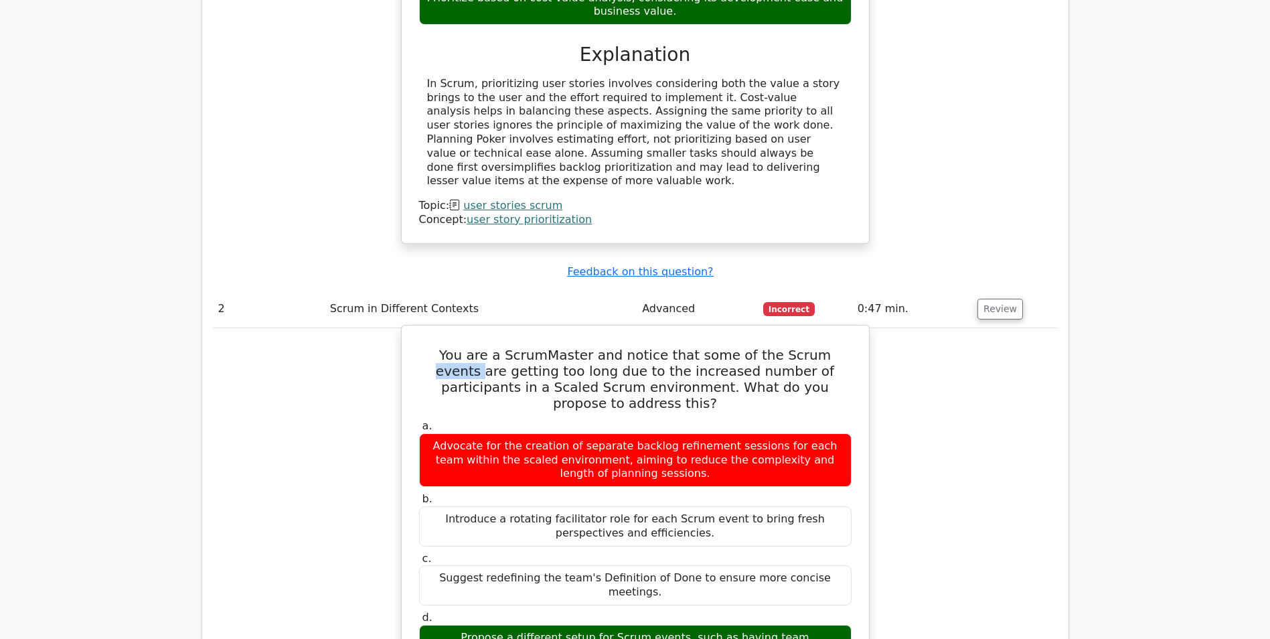
drag, startPoint x: 783, startPoint y: 295, endPoint x: 824, endPoint y: 293, distance: 40.9
click at [824, 347] on h5 "You are a ScrumMaster and notice that some of the Scrum events are getting too …" at bounding box center [635, 379] width 435 height 64
drag, startPoint x: 435, startPoint y: 325, endPoint x: 517, endPoint y: 325, distance: 82.3
click at [517, 347] on h5 "You are a ScrumMaster and notice that some of the Scrum events are getting too …" at bounding box center [635, 379] width 435 height 64
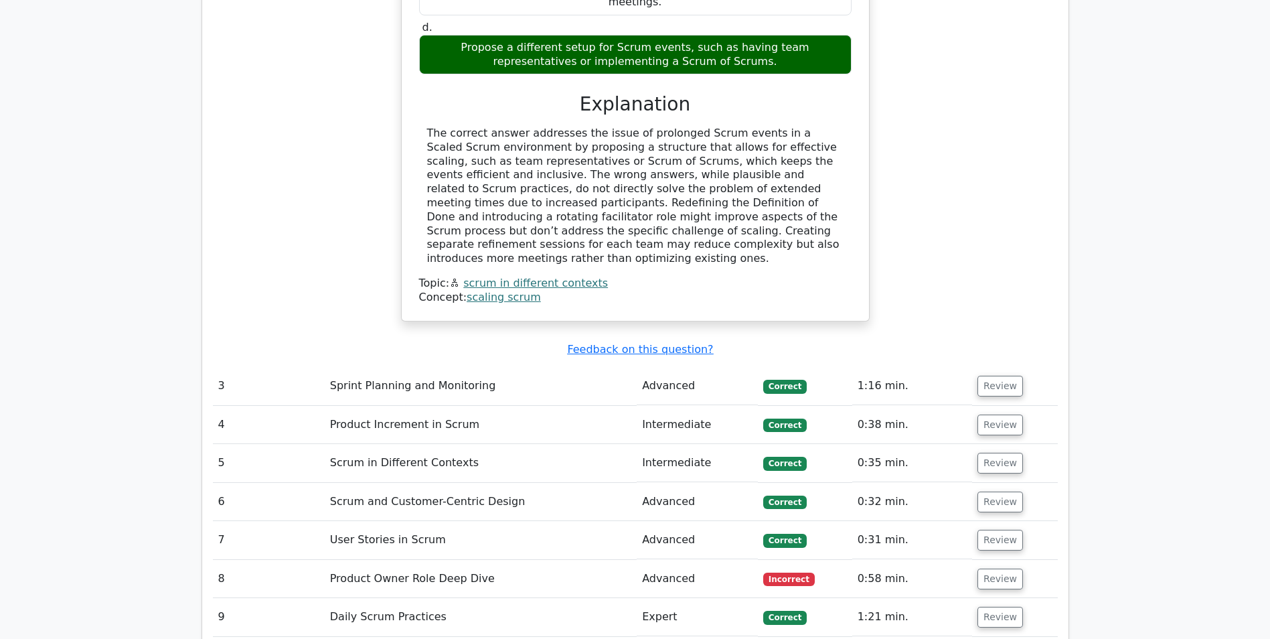
scroll to position [2209, 0]
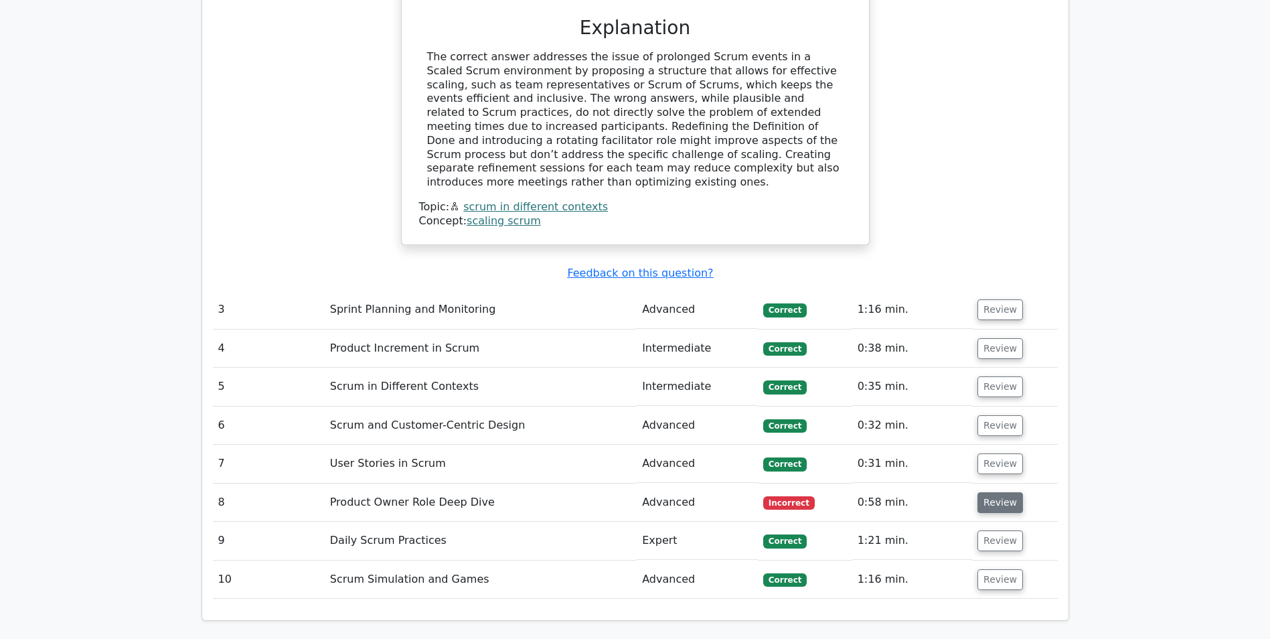
click at [1003, 492] on button "Review" at bounding box center [1000, 502] width 46 height 21
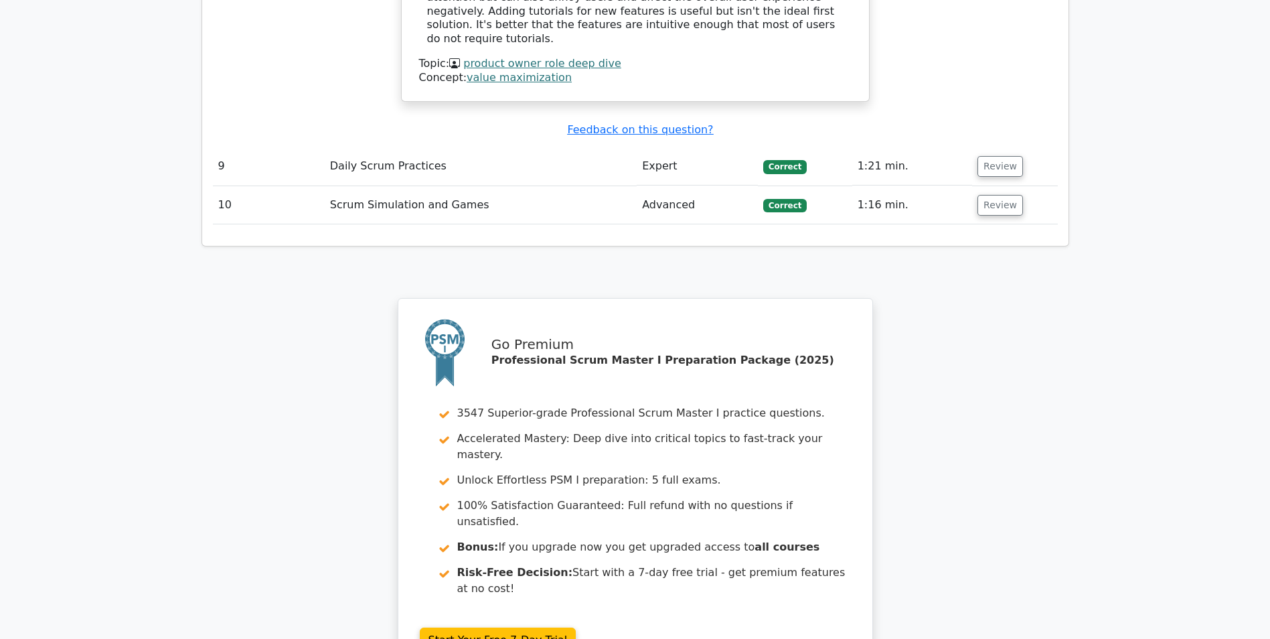
scroll to position [3327, 0]
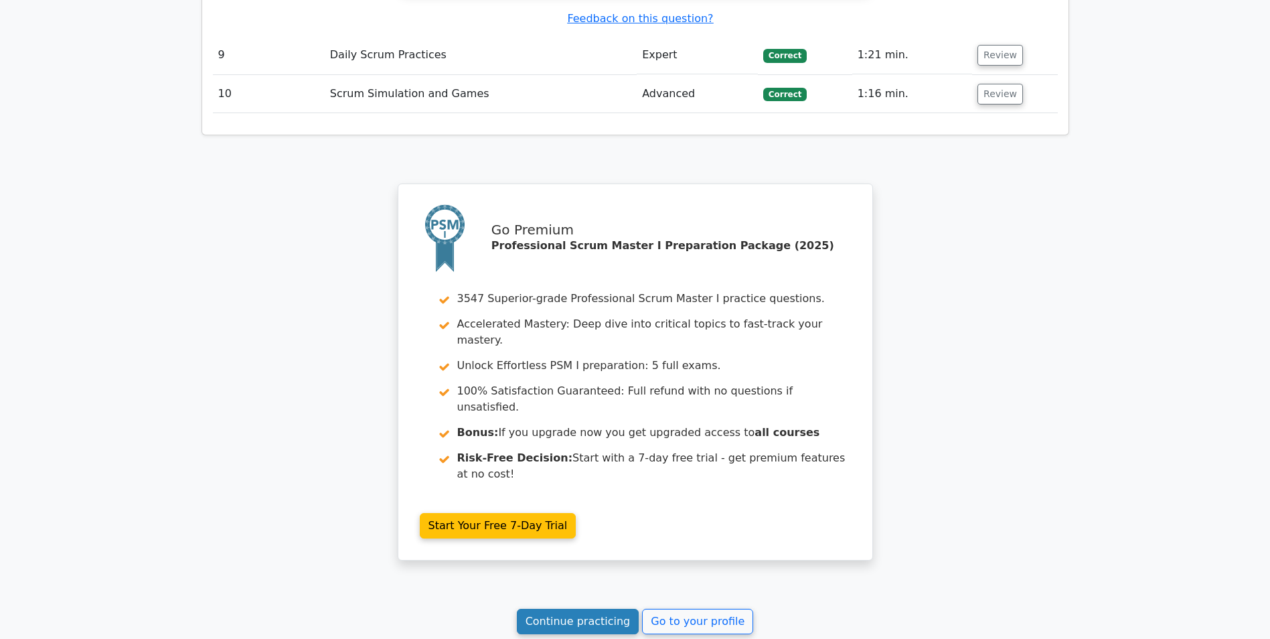
click at [570, 608] on link "Continue practicing" at bounding box center [578, 620] width 122 height 25
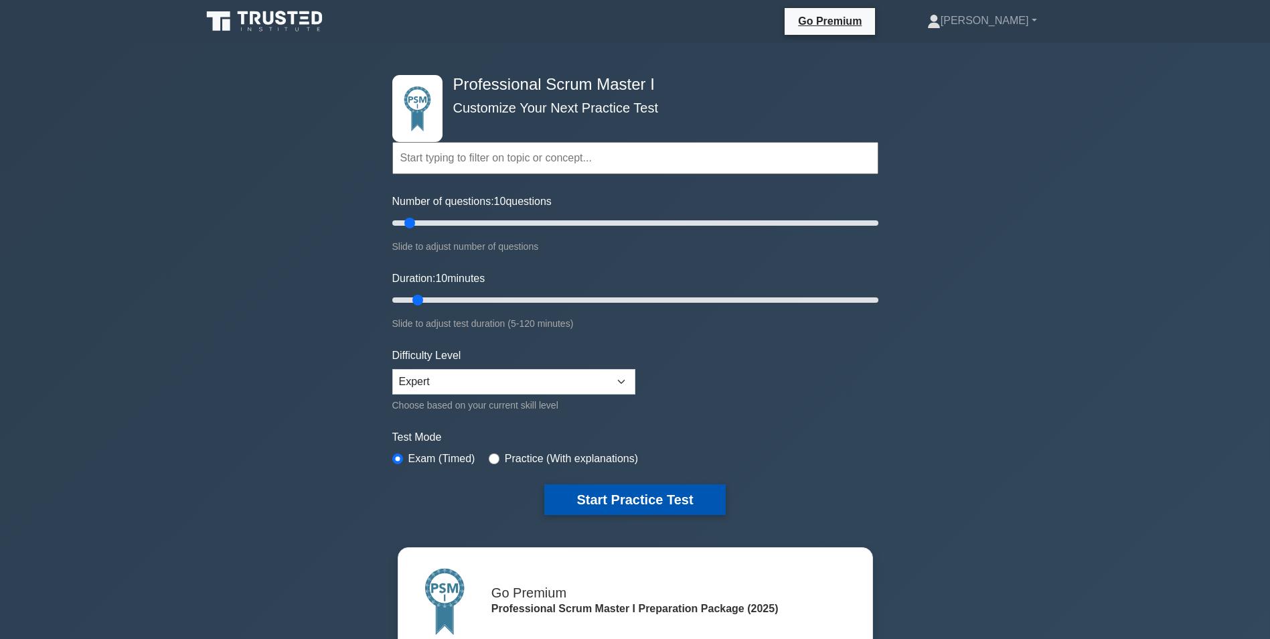
click at [604, 497] on button "Start Practice Test" at bounding box center [634, 499] width 181 height 31
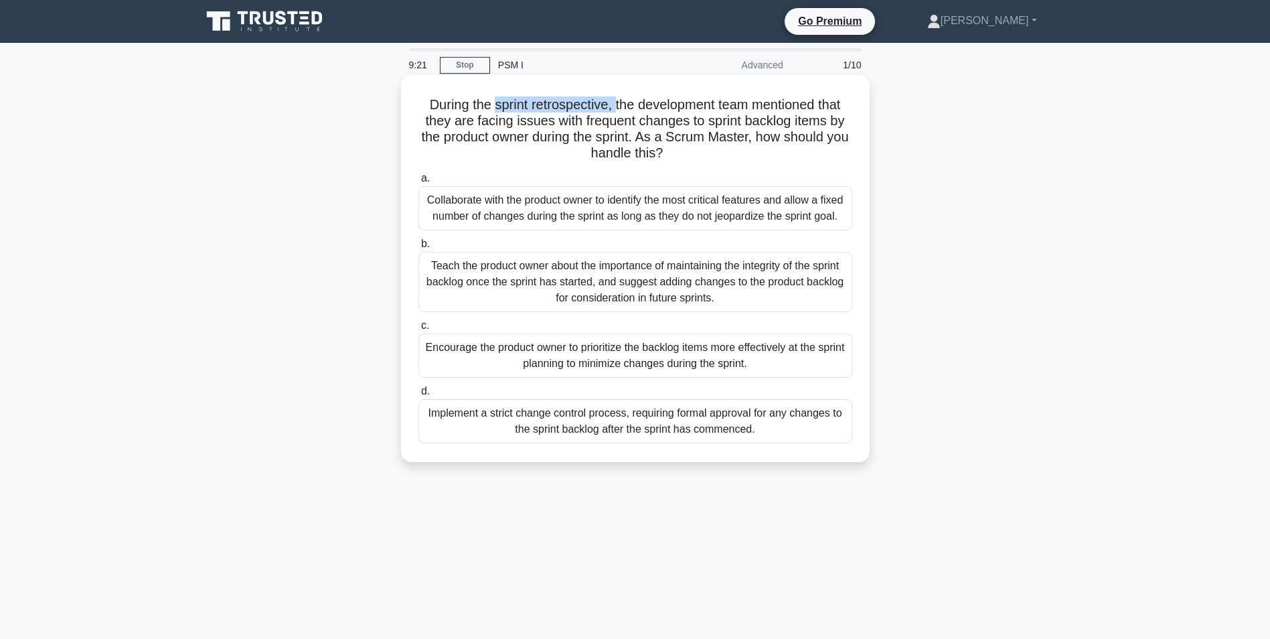
drag, startPoint x: 487, startPoint y: 104, endPoint x: 614, endPoint y: 110, distance: 127.4
click at [614, 110] on h5 "During the sprint retrospective, the development team mentioned that they are f…" at bounding box center [635, 129] width 436 height 66
click at [497, 350] on div "Encourage the product owner to prioritize the backlog items more effectively at…" at bounding box center [635, 355] width 434 height 44
click at [418, 330] on input "c. Encourage the product owner to prioritize the backlog items more effectively…" at bounding box center [418, 325] width 0 height 9
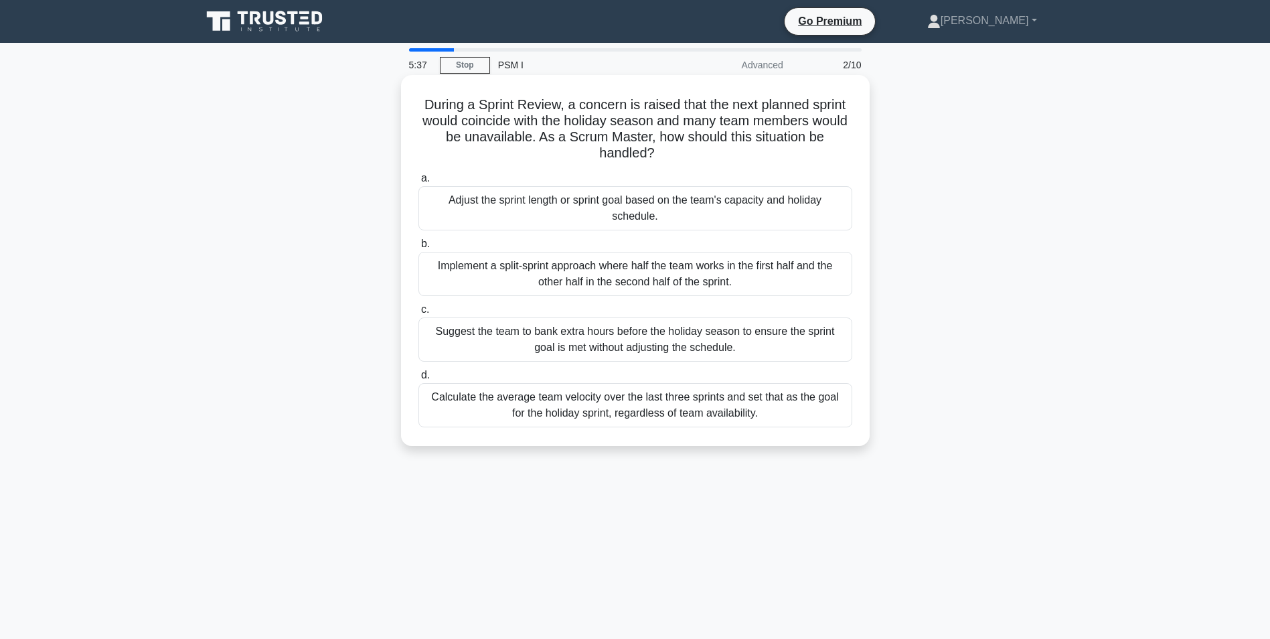
click at [483, 214] on div "Adjust the sprint length or sprint goal based on the team's capacity and holida…" at bounding box center [635, 208] width 434 height 44
click at [418, 183] on input "a. Adjust the sprint length or sprint goal based on the team's capacity and hol…" at bounding box center [418, 178] width 0 height 9
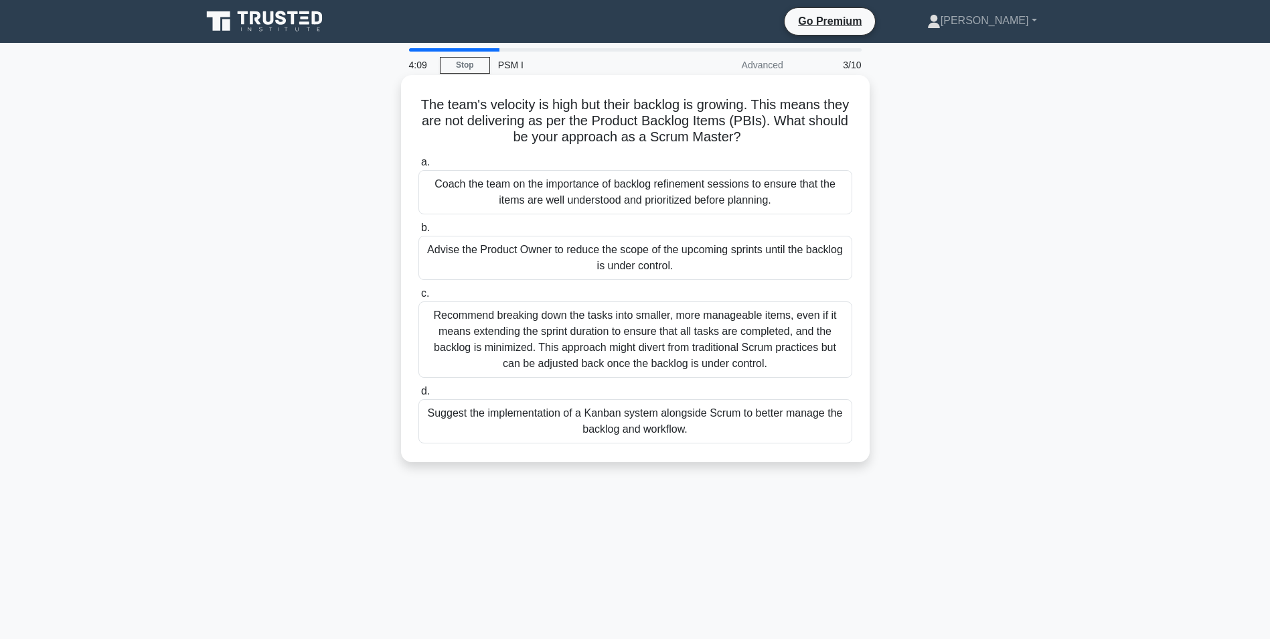
click at [647, 193] on div "Coach the team on the importance of backlog refinement sessions to ensure that …" at bounding box center [635, 192] width 434 height 44
click at [418, 167] on input "a. Coach the team on the importance of backlog refinement sessions to ensure th…" at bounding box center [418, 162] width 0 height 9
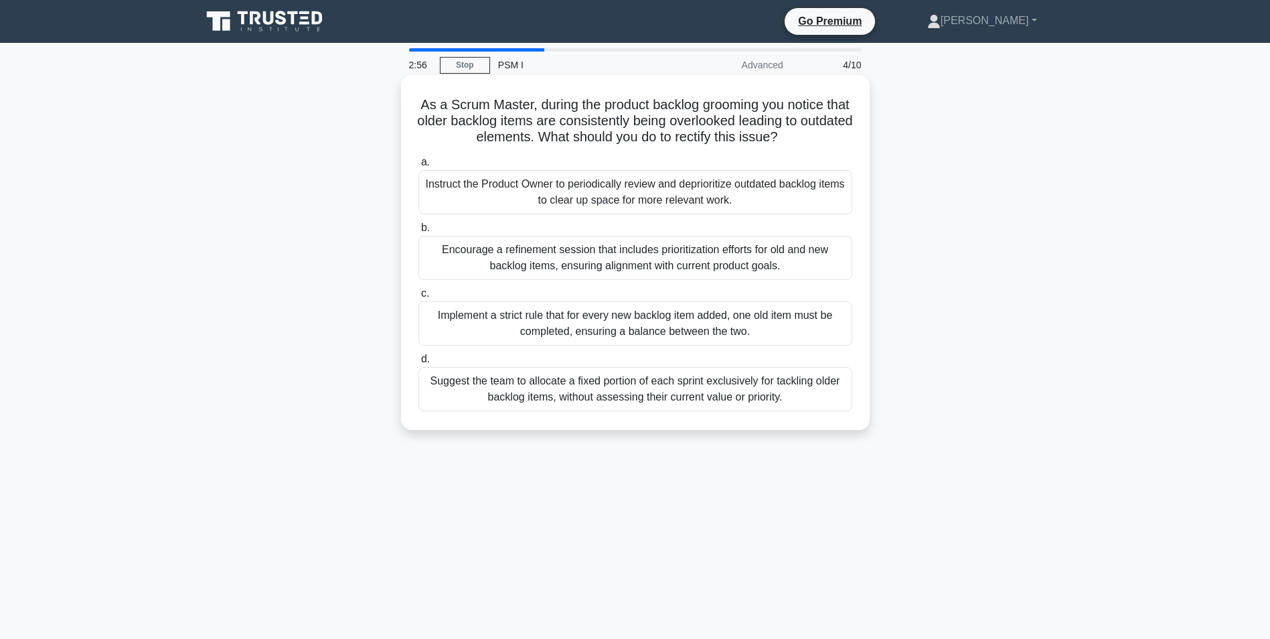
click at [501, 188] on div "Instruct the Product Owner to periodically review and deprioritize outdated bac…" at bounding box center [635, 192] width 434 height 44
click at [418, 167] on input "a. Instruct the Product Owner to periodically review and deprioritize outdated …" at bounding box center [418, 162] width 0 height 9
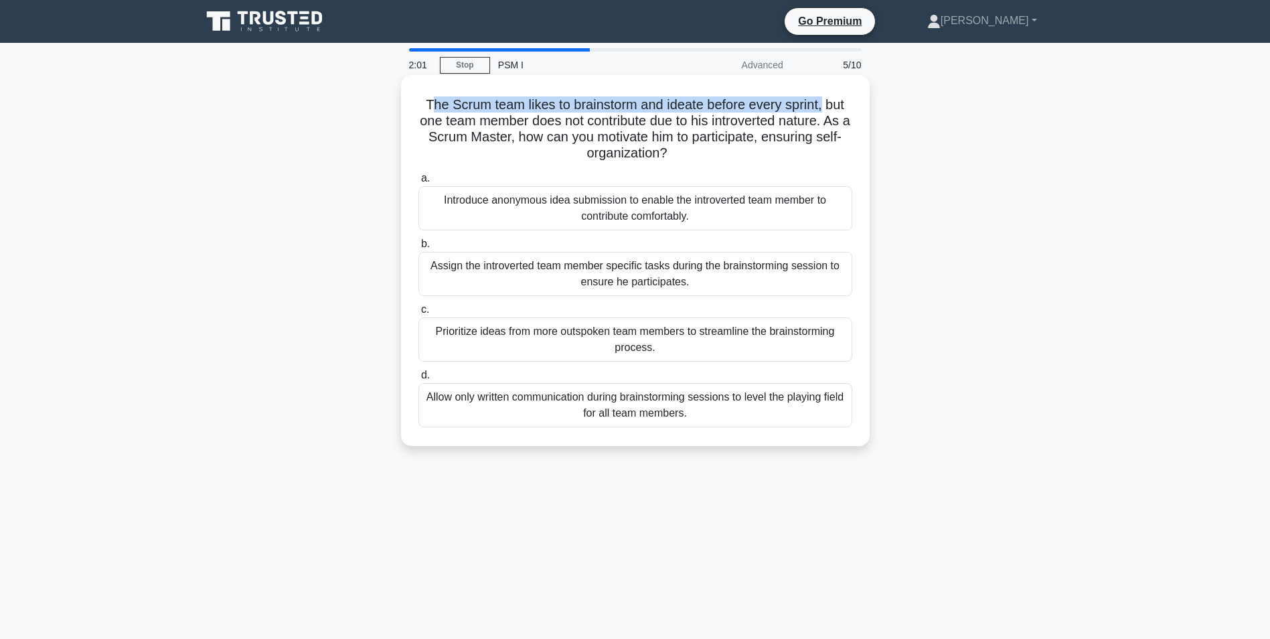
drag, startPoint x: 825, startPoint y: 105, endPoint x: 424, endPoint y: 103, distance: 400.3
click at [424, 103] on h5 "The Scrum team likes to brainstorm and ideate before every sprint, but one team…" at bounding box center [635, 129] width 436 height 66
drag, startPoint x: 722, startPoint y: 125, endPoint x: 840, endPoint y: 124, distance: 117.8
click at [840, 124] on h5 "The Scrum team likes to brainstorm and ideate before every sprint, but one team…" at bounding box center [635, 129] width 436 height 66
click at [513, 262] on div "Assign the introverted team member specific tasks during the brainstorming sess…" at bounding box center [635, 274] width 434 height 44
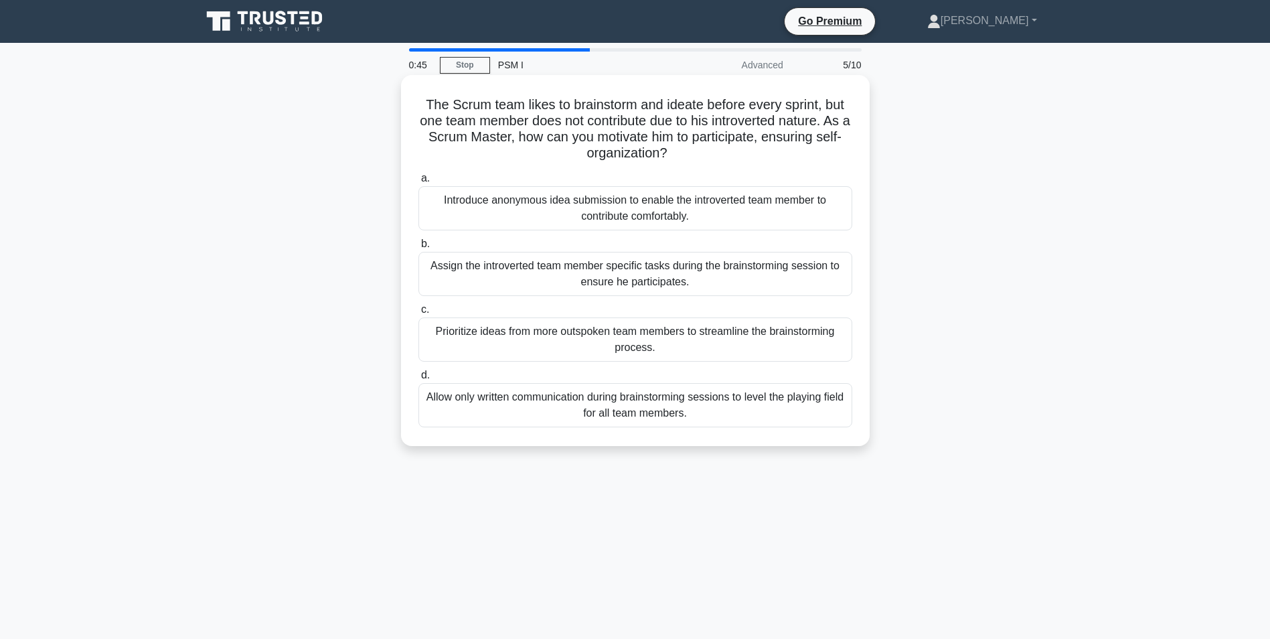
click at [418, 248] on input "b. Assign the introverted team member specific tasks during the brainstorming s…" at bounding box center [418, 244] width 0 height 9
